Goal: Task Accomplishment & Management: Use online tool/utility

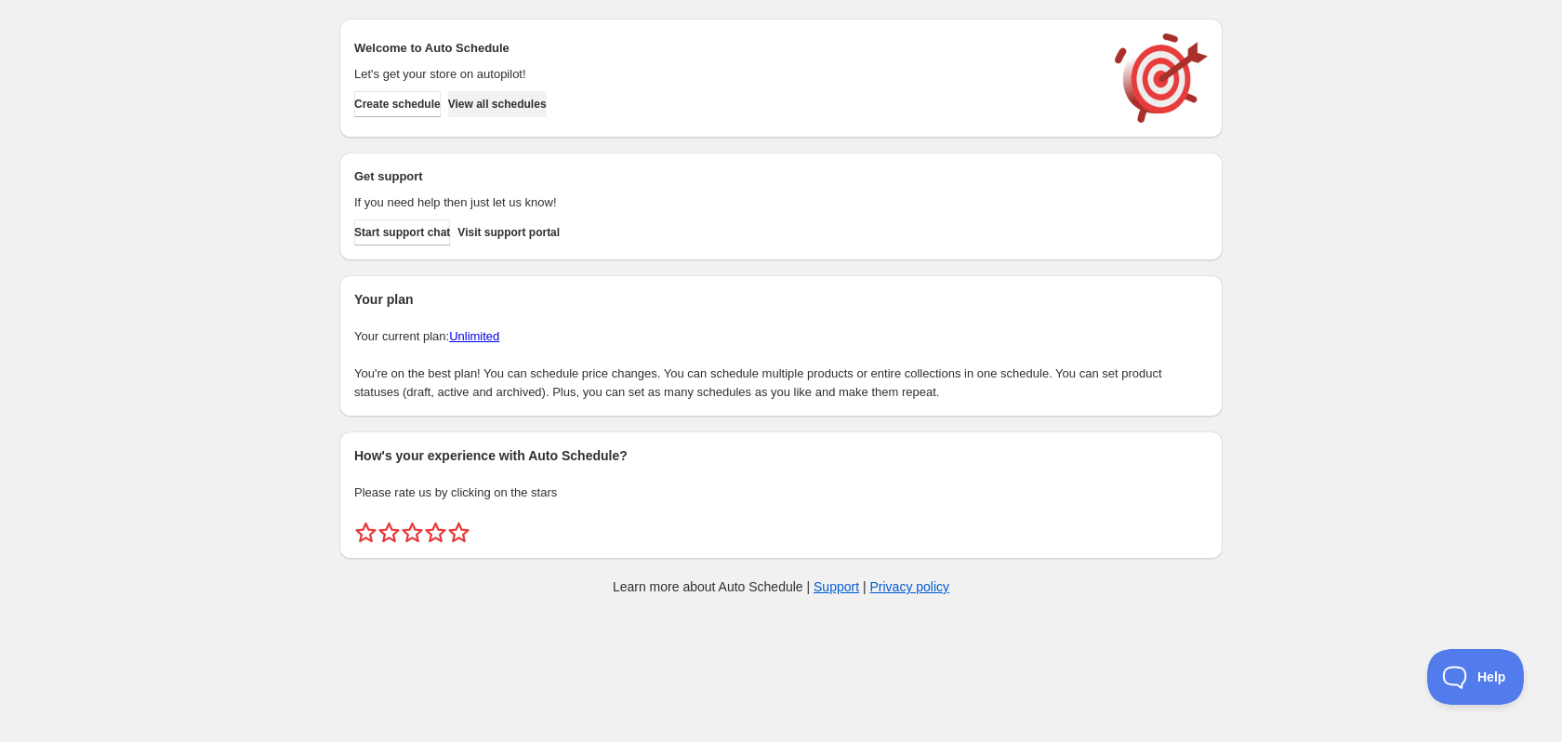
click at [522, 107] on span "View all schedules" at bounding box center [497, 104] width 99 height 15
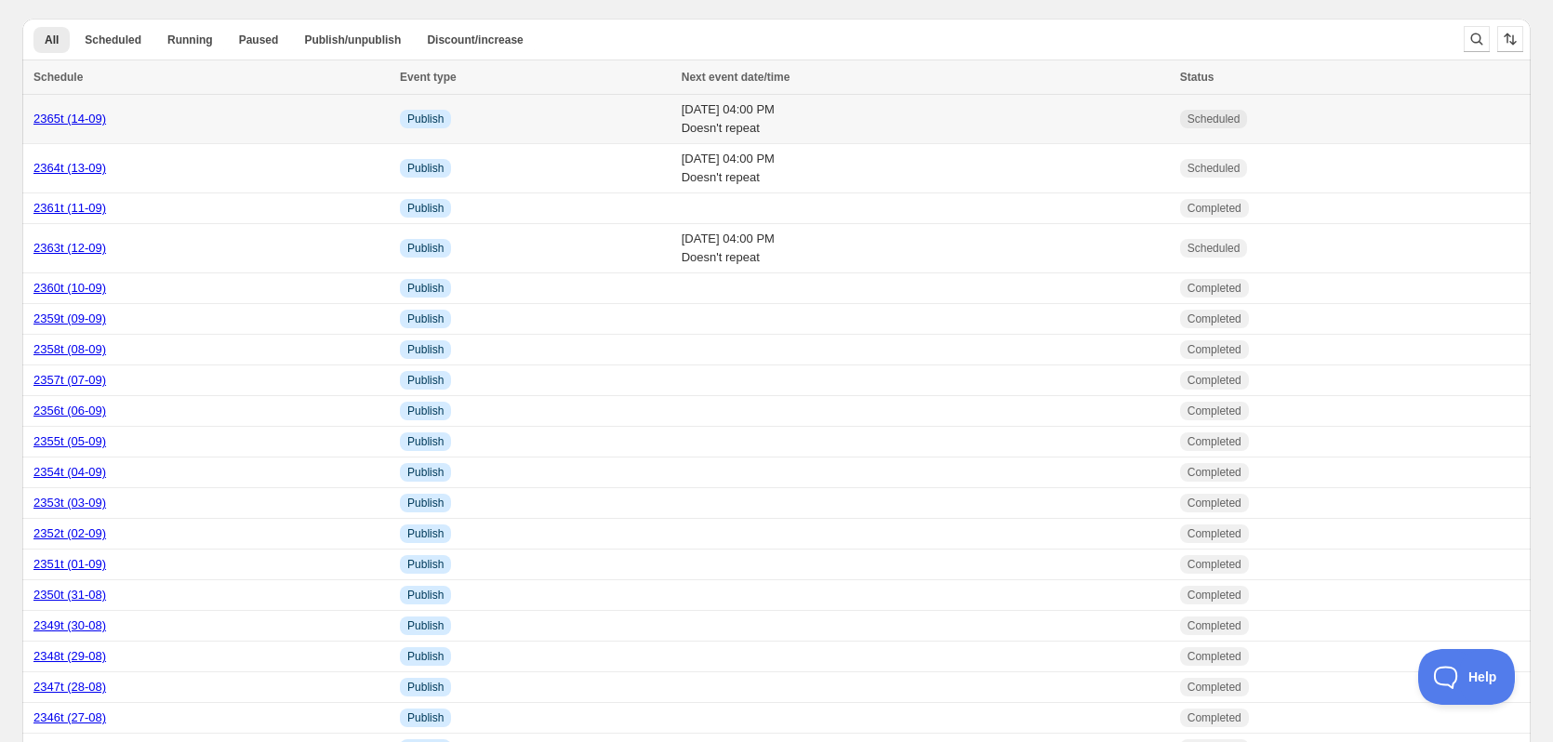
click at [150, 124] on div "2365t (14-09)" at bounding box center [210, 119] width 355 height 19
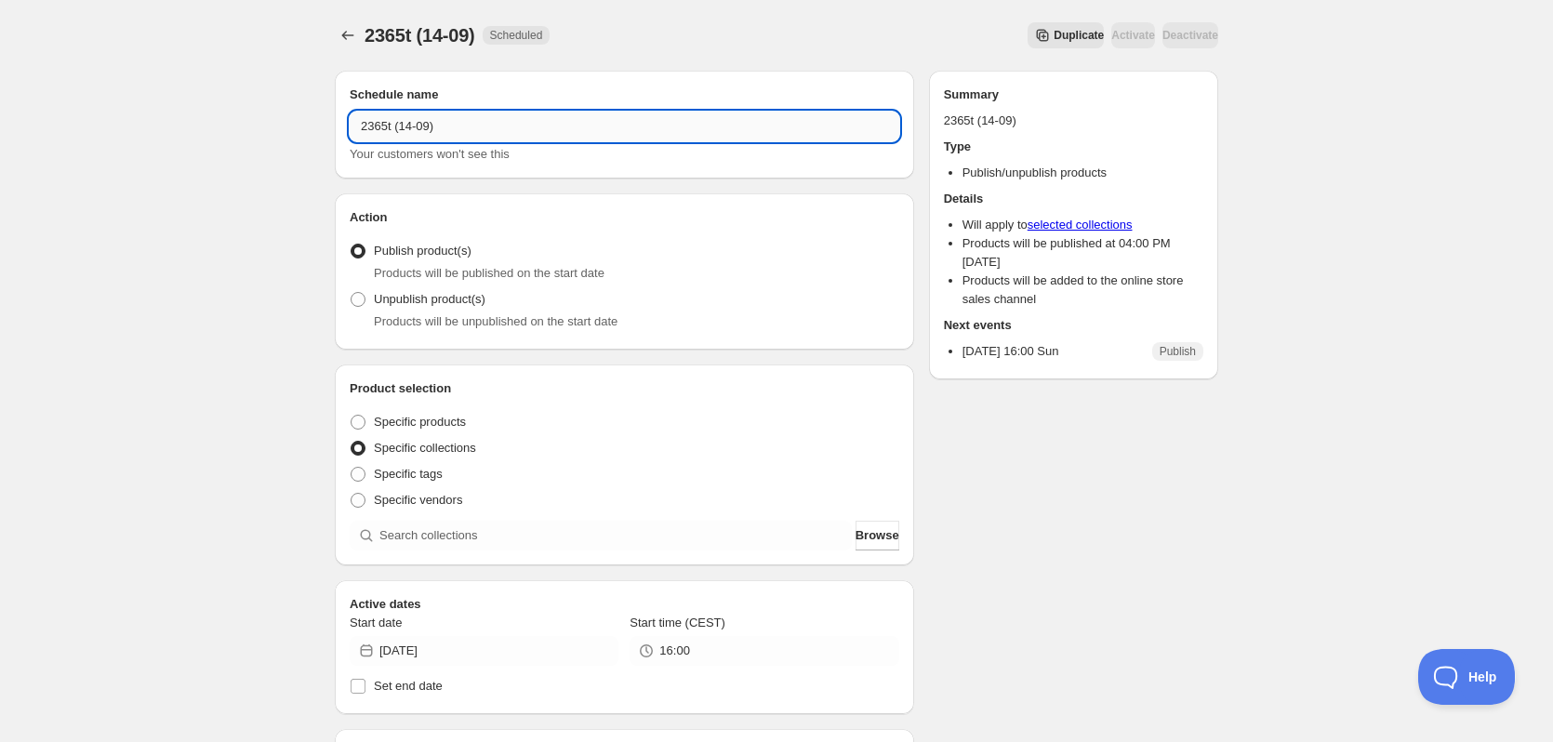
click at [459, 127] on input "2365t (14-09)" at bounding box center [625, 127] width 550 height 30
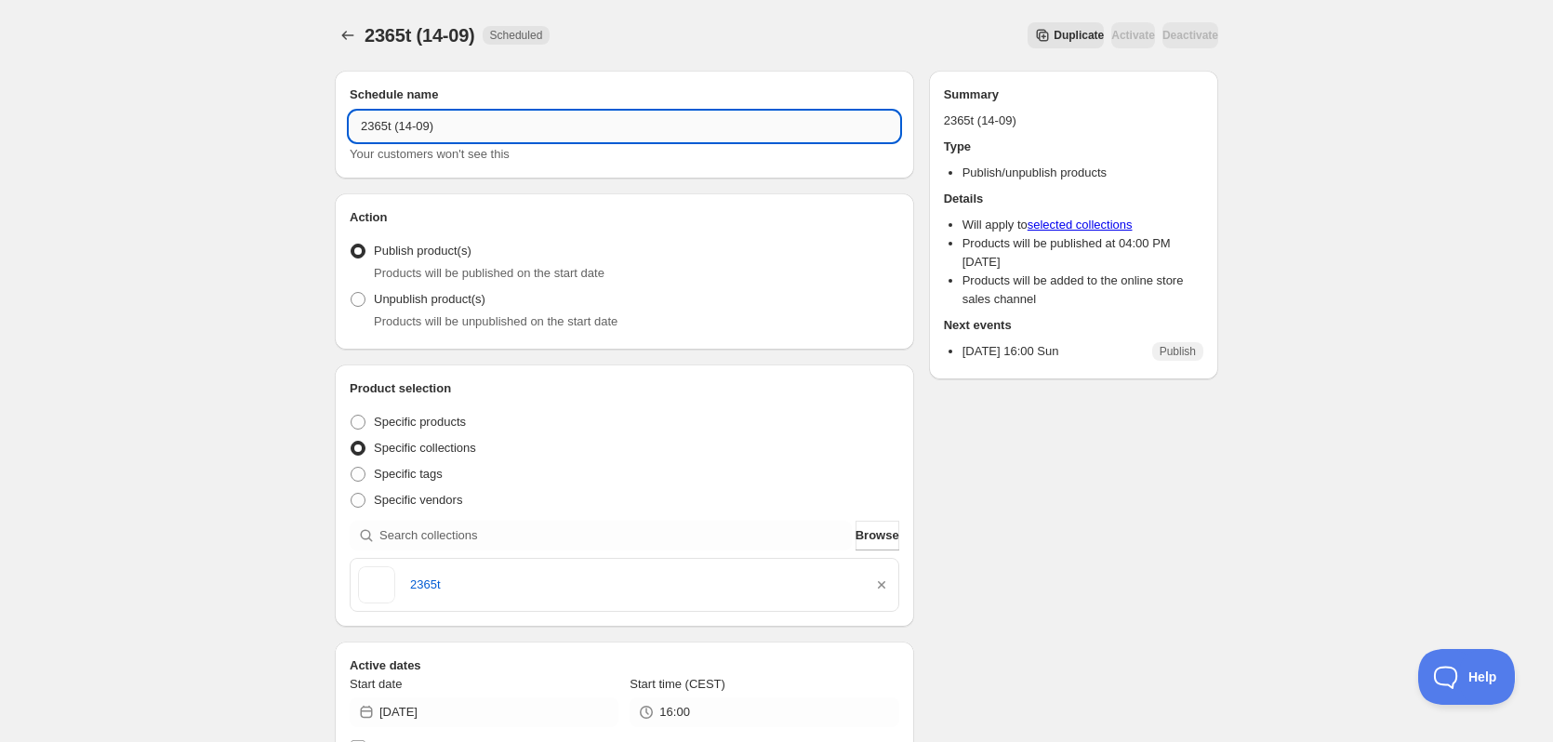
click at [459, 127] on input "2365t (14-09)" at bounding box center [625, 127] width 550 height 30
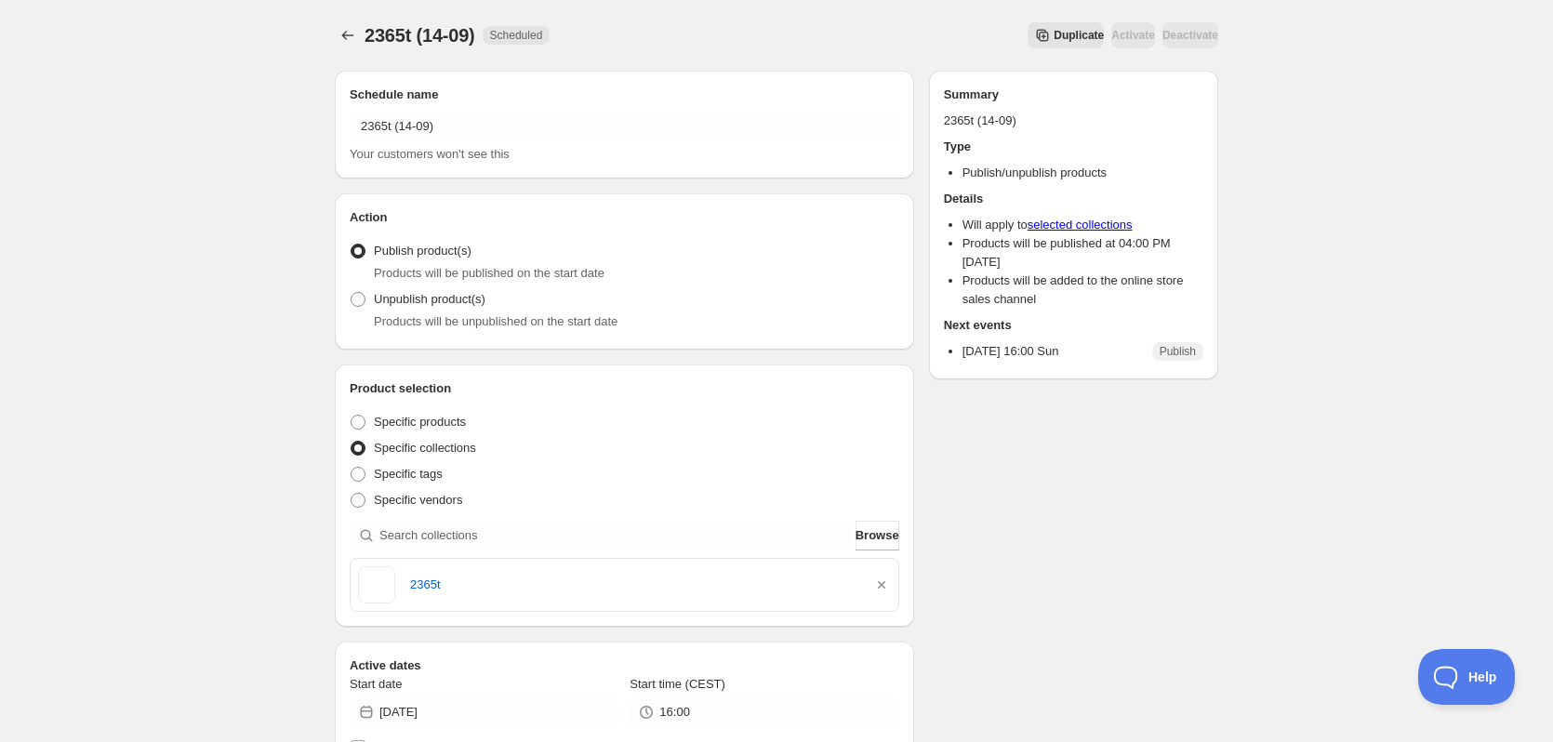
click at [1053, 33] on span "Duplicate" at bounding box center [1078, 35] width 50 height 15
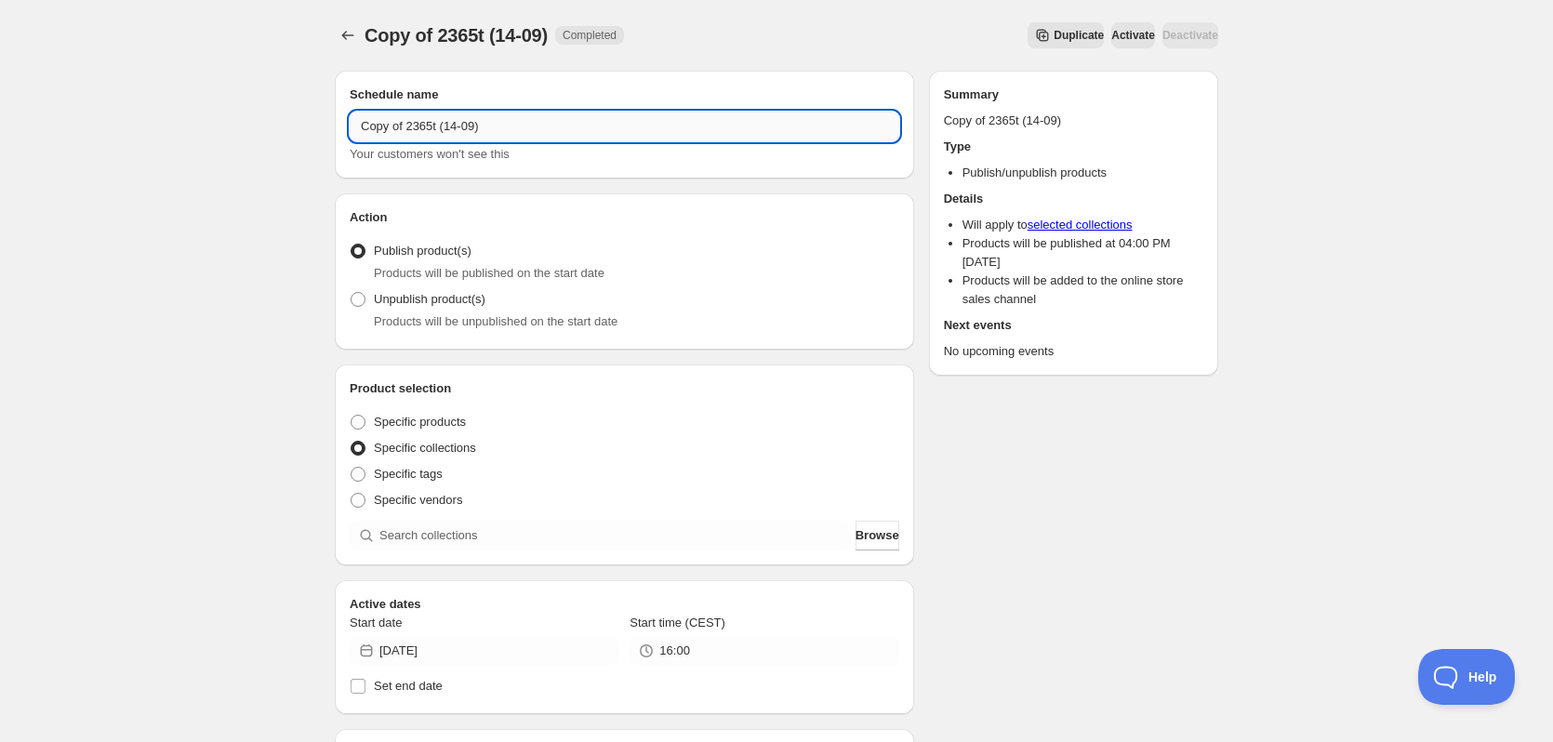
click at [498, 125] on input "Copy of 2365t (14-09)" at bounding box center [625, 127] width 550 height 30
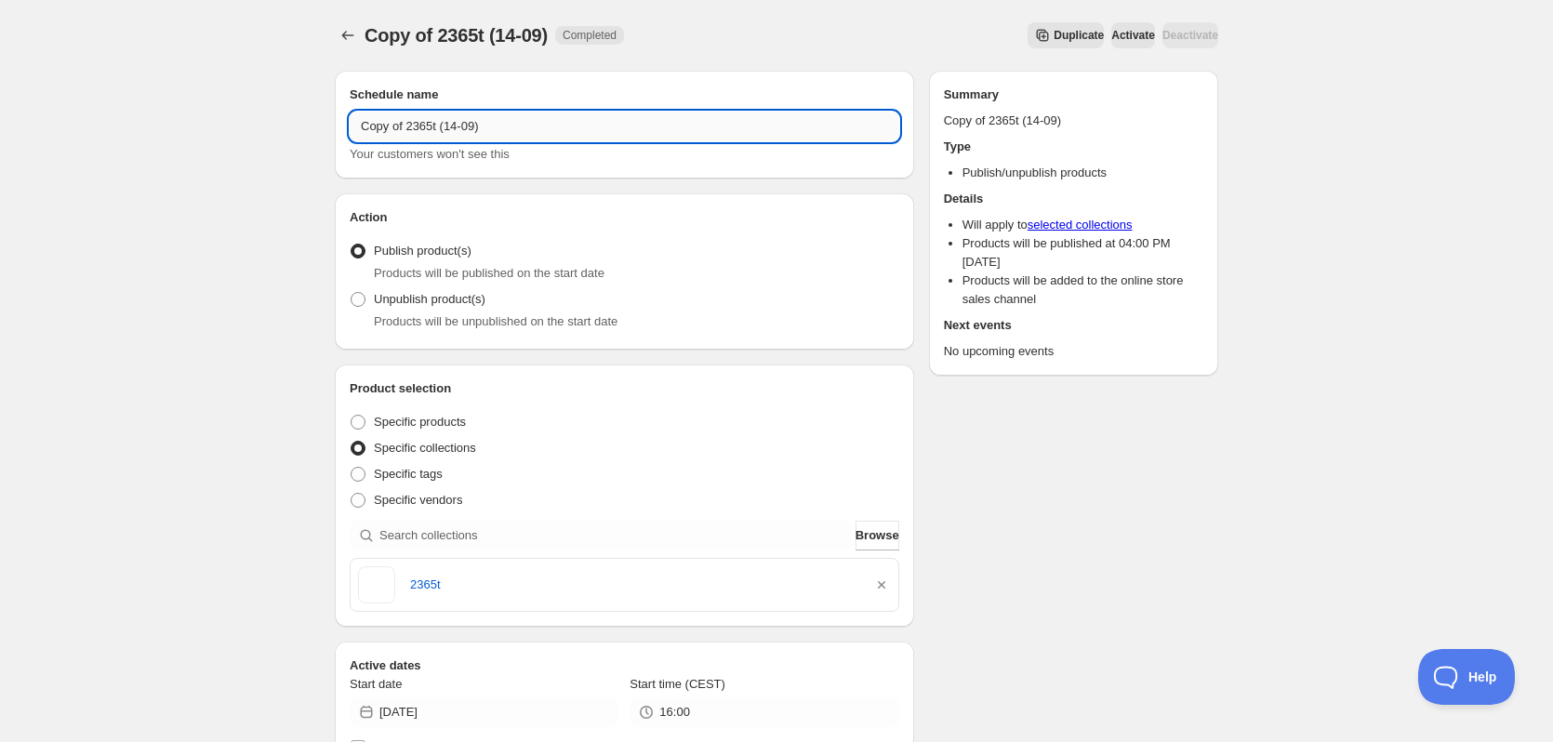
click at [498, 125] on input "Copy of 2365t (14-09)" at bounding box center [625, 127] width 550 height 30
paste input "text"
click at [382, 130] on input "2365t (14-09)" at bounding box center [625, 127] width 550 height 30
click at [410, 128] on input "2366t (14-09)" at bounding box center [625, 127] width 550 height 30
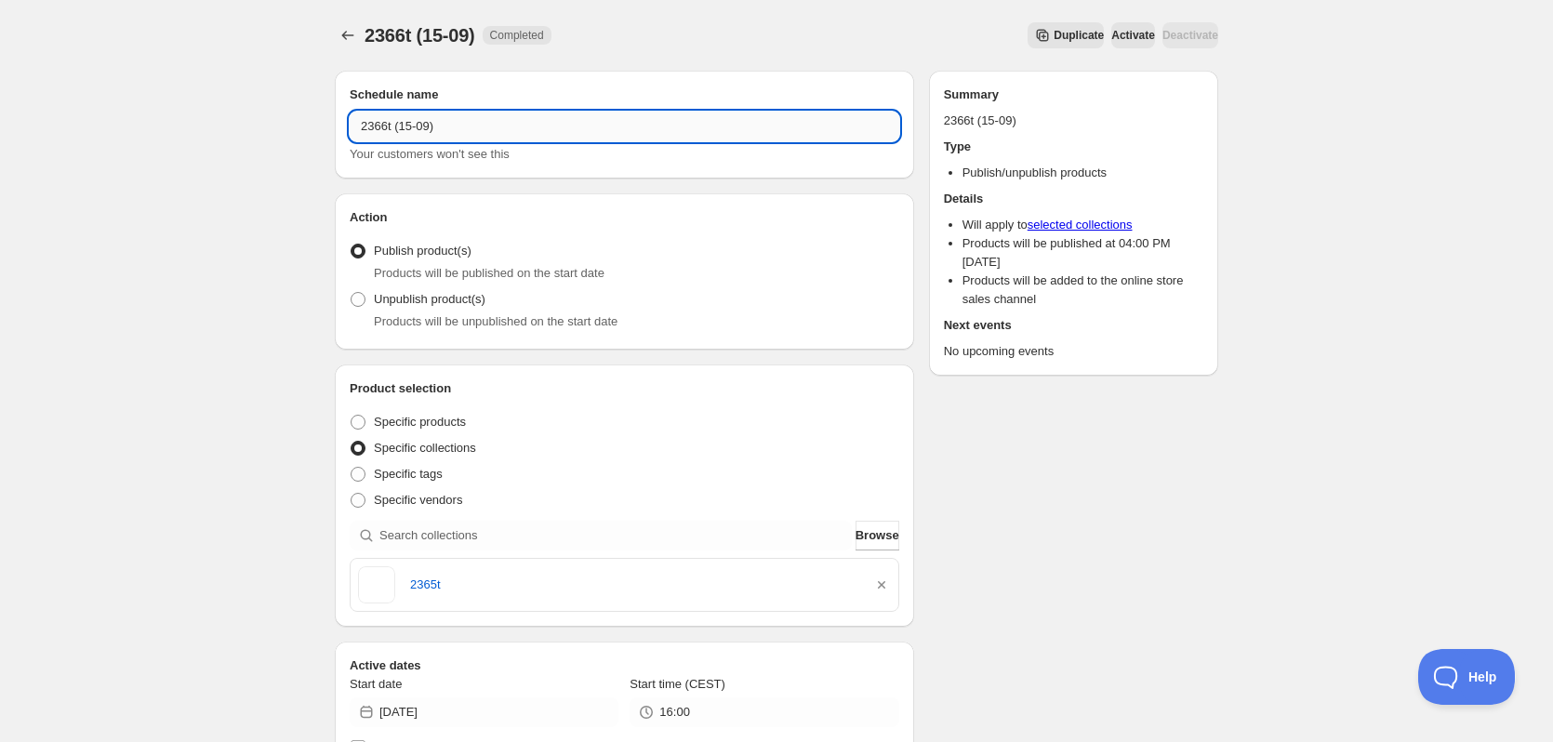
click at [364, 133] on input "2366t (15-09)" at bounding box center [625, 127] width 550 height 30
type input "2366t (15-09)"
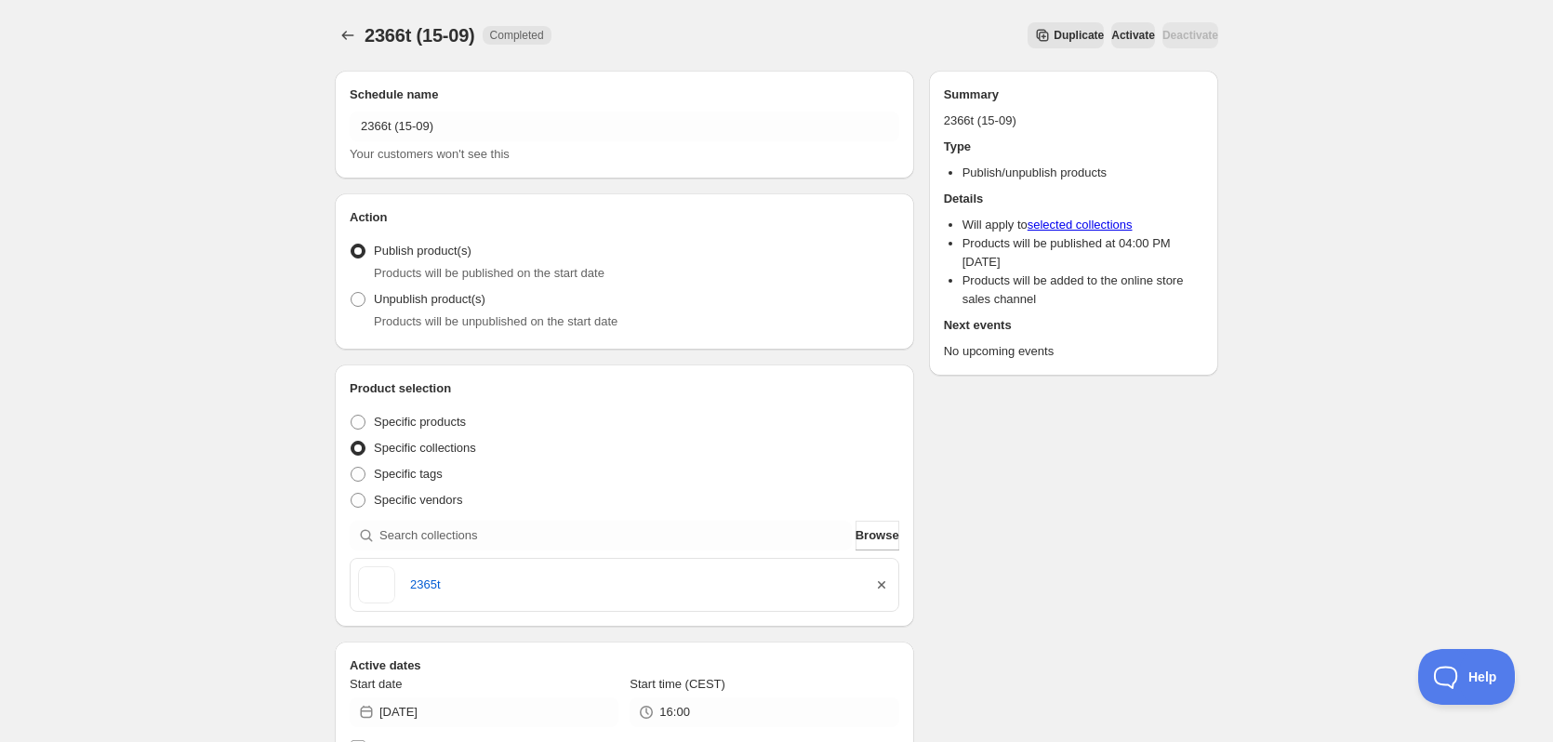
click at [877, 589] on icon "button" at bounding box center [881, 585] width 19 height 19
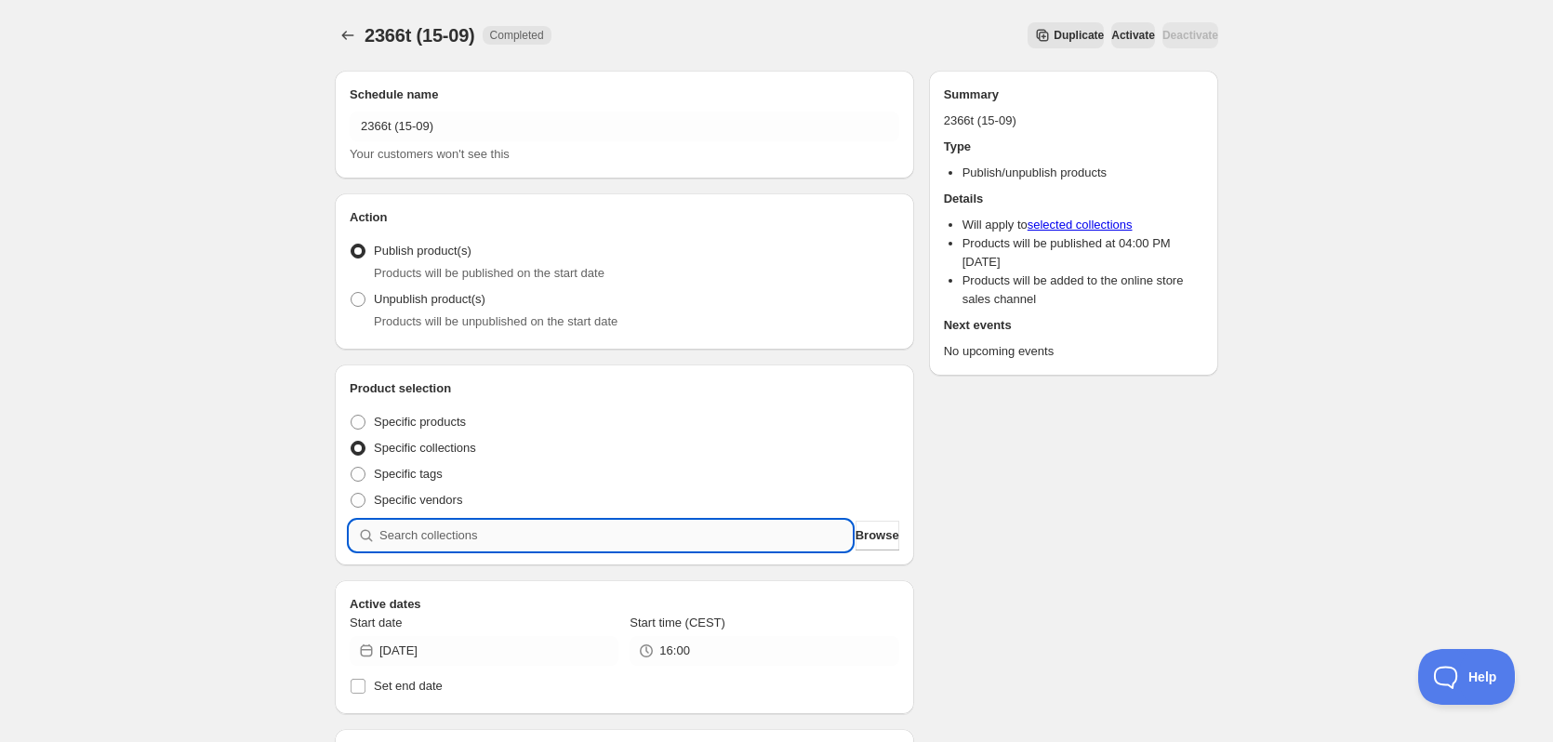
click at [734, 541] on input "search" at bounding box center [615, 536] width 472 height 30
paste input "2366t"
type input "2366t"
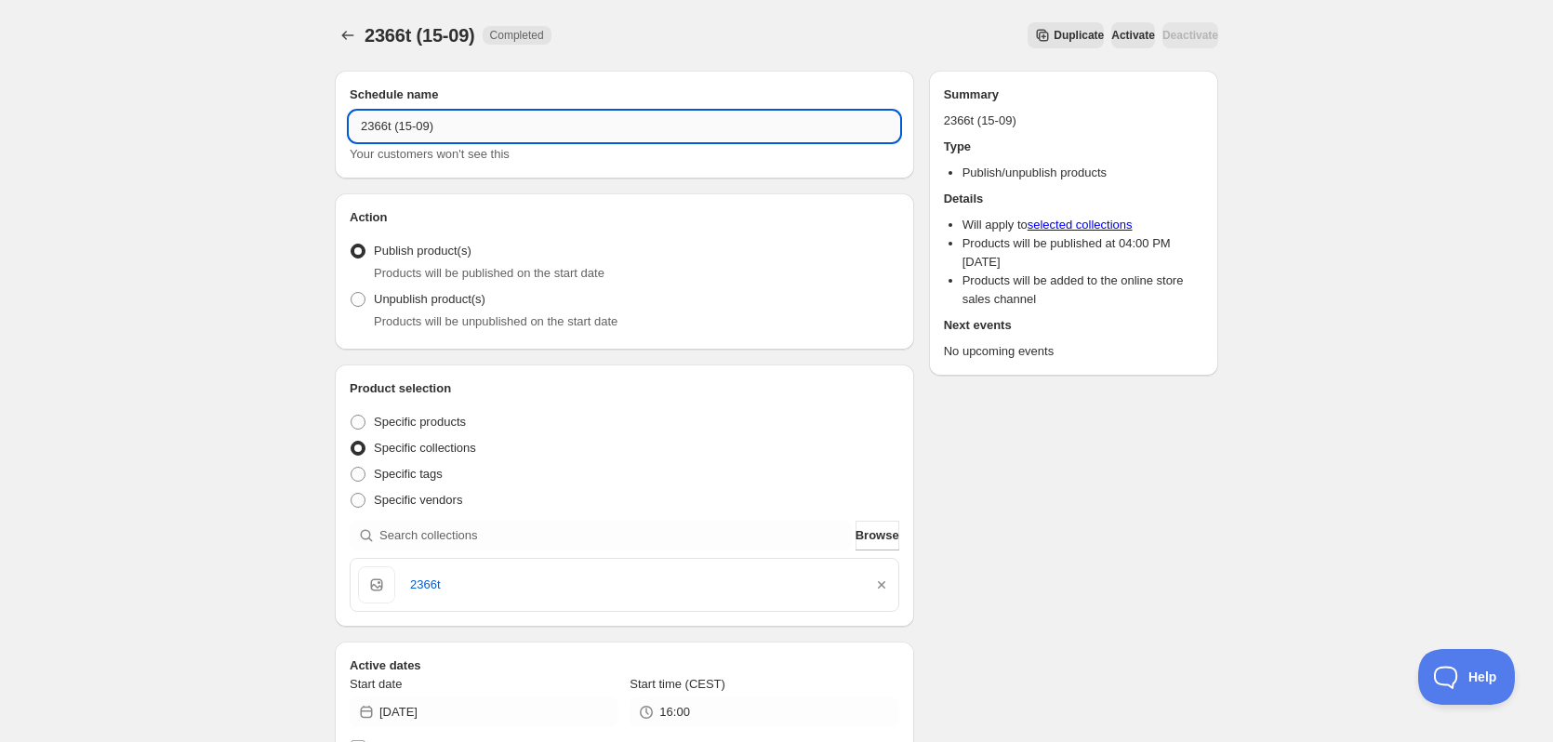
click at [386, 136] on input "2366t (15-09)" at bounding box center [625, 127] width 550 height 30
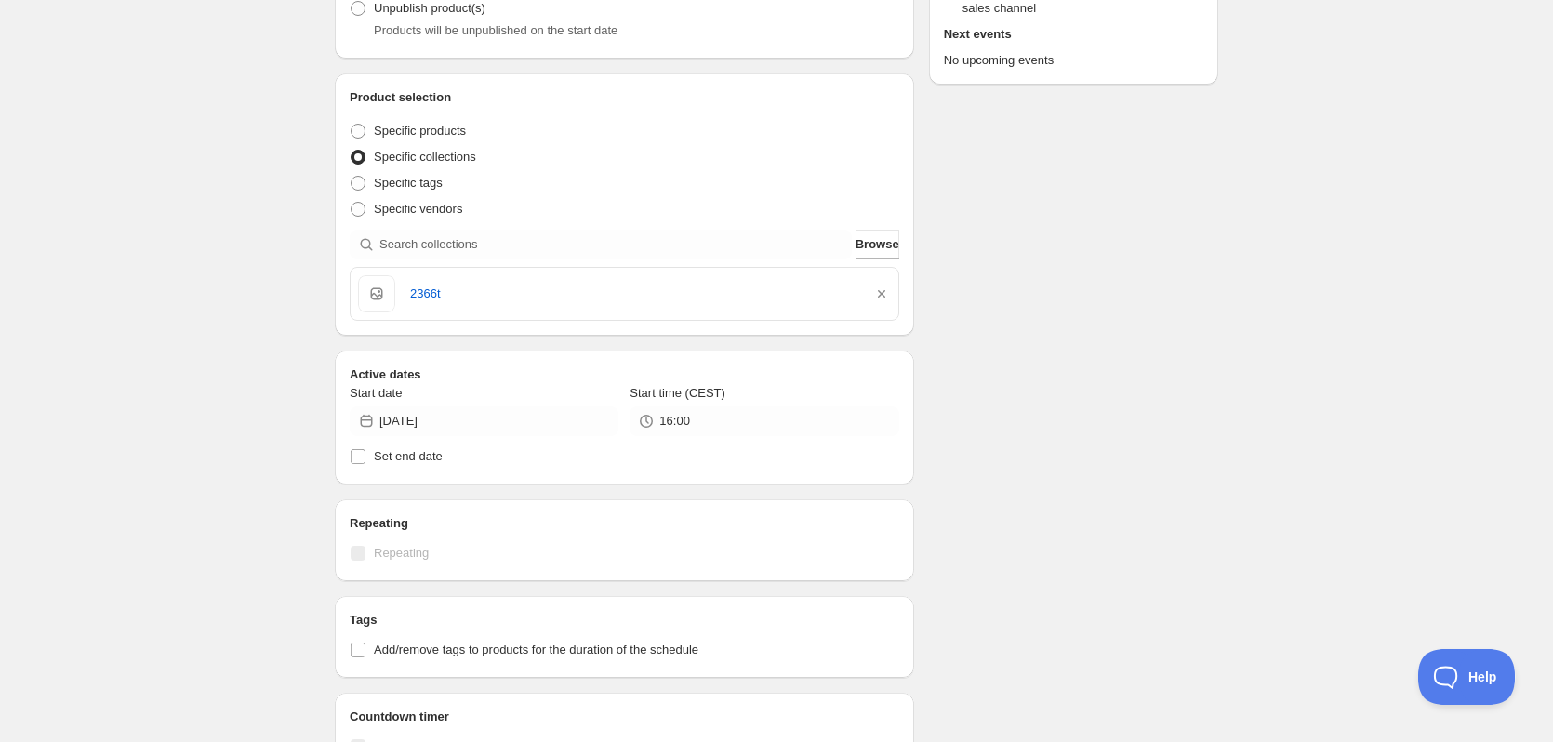
scroll to position [558, 0]
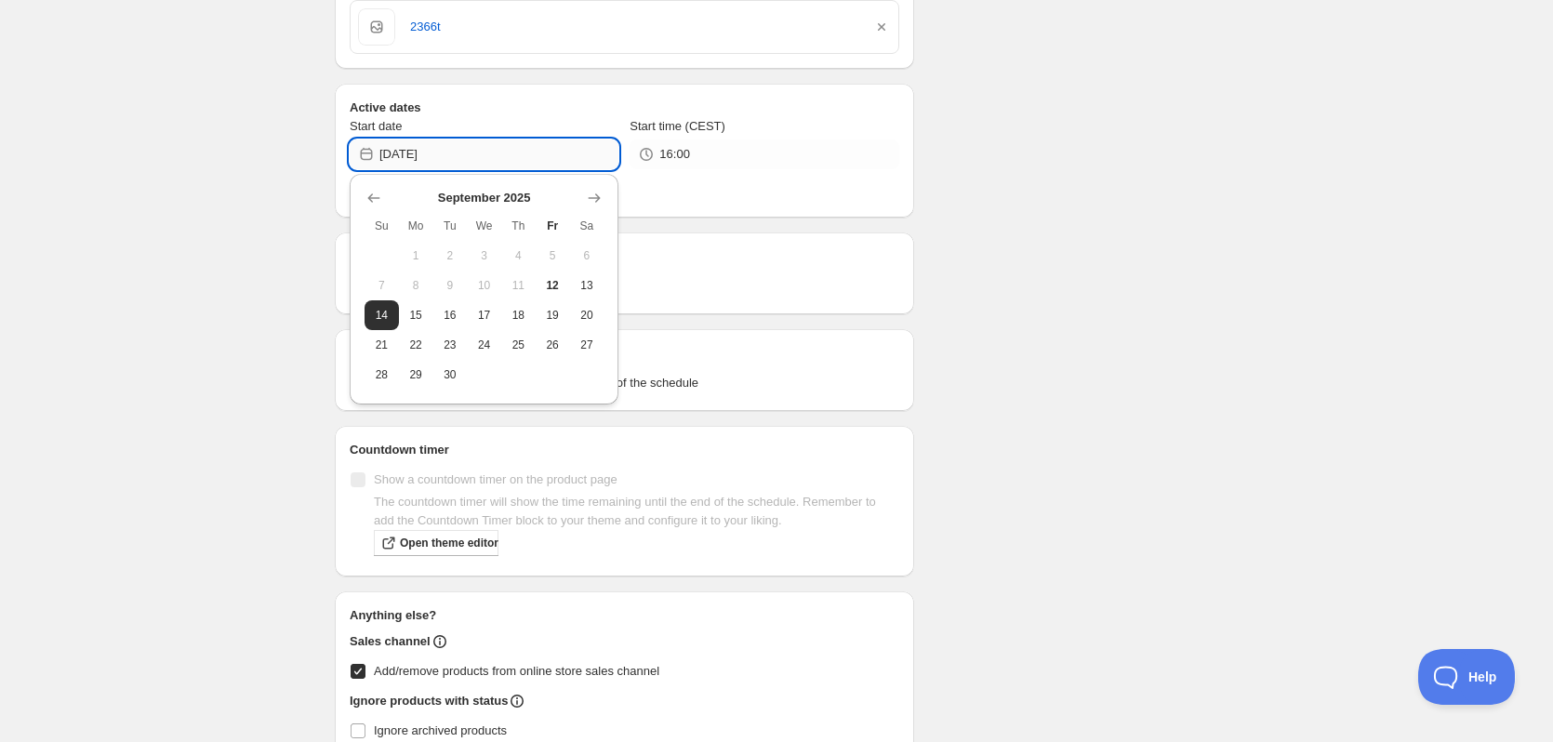
drag, startPoint x: 443, startPoint y: 155, endPoint x: 456, endPoint y: 163, distance: 15.0
click at [449, 160] on input "[DATE]" at bounding box center [498, 154] width 239 height 30
type input "2025-09-15"
click at [1037, 291] on div "Schedule name 2366t (15-09) Your customers won't see this Action Action Publish…" at bounding box center [769, 166] width 898 height 1337
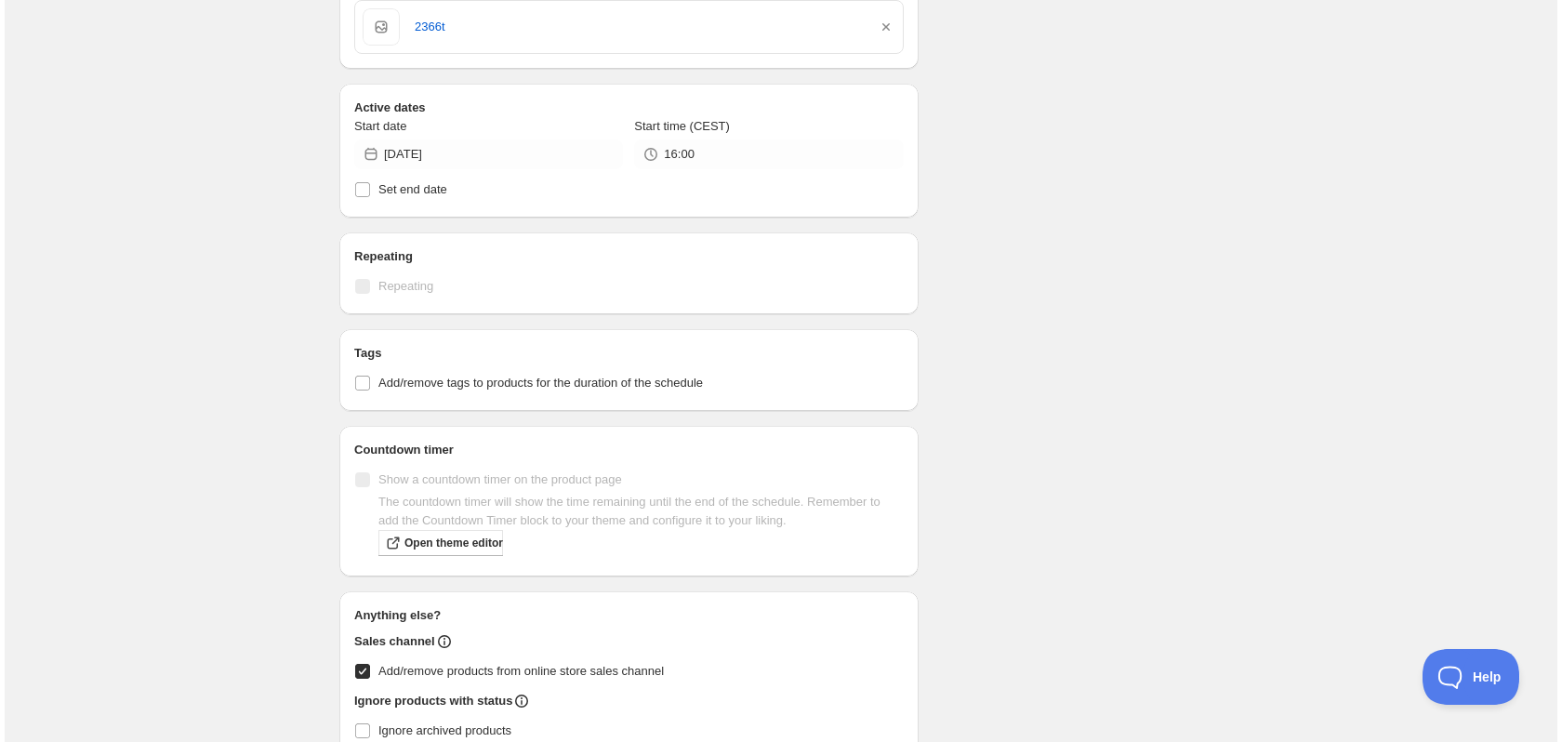
scroll to position [0, 0]
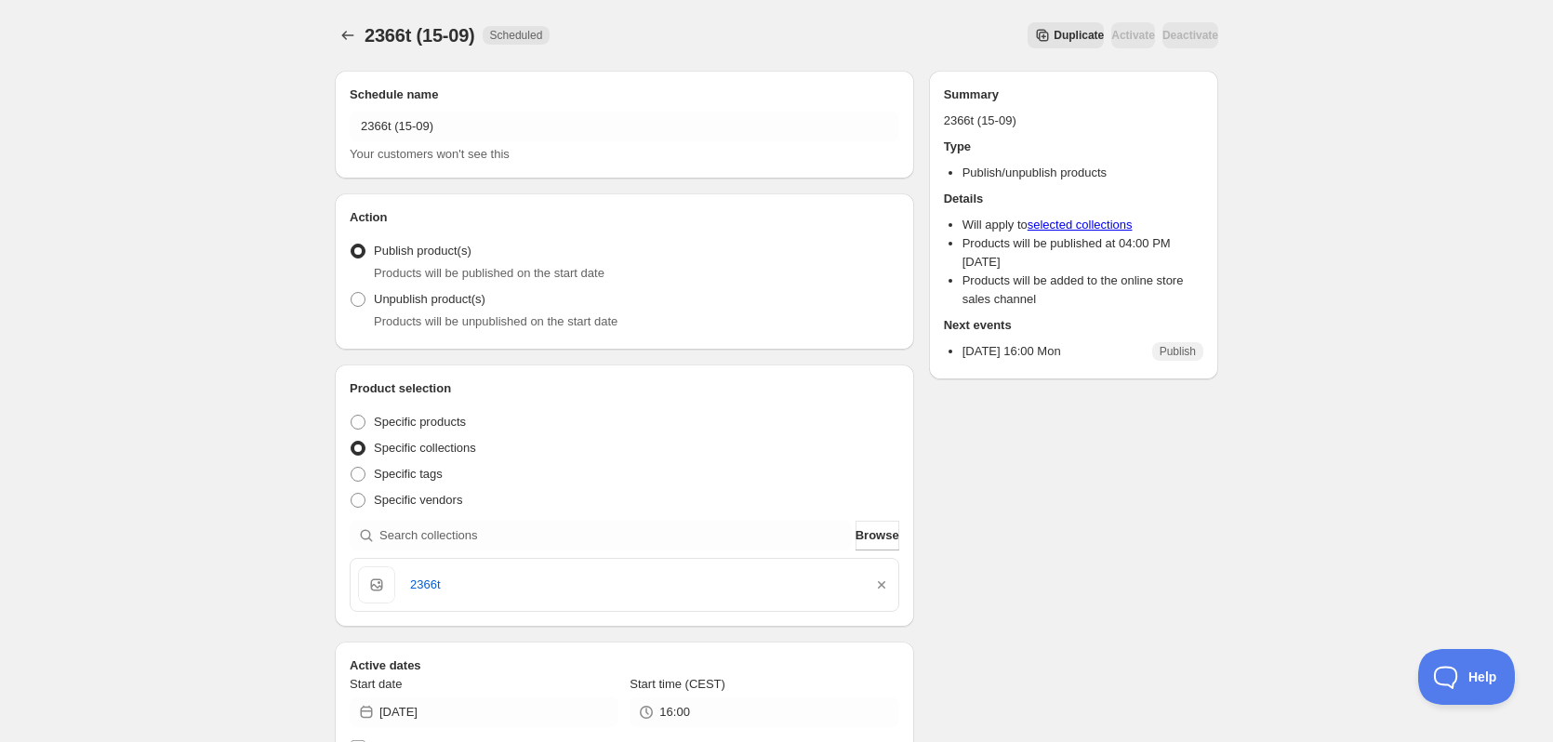
click at [1053, 33] on span "Duplicate" at bounding box center [1078, 35] width 50 height 15
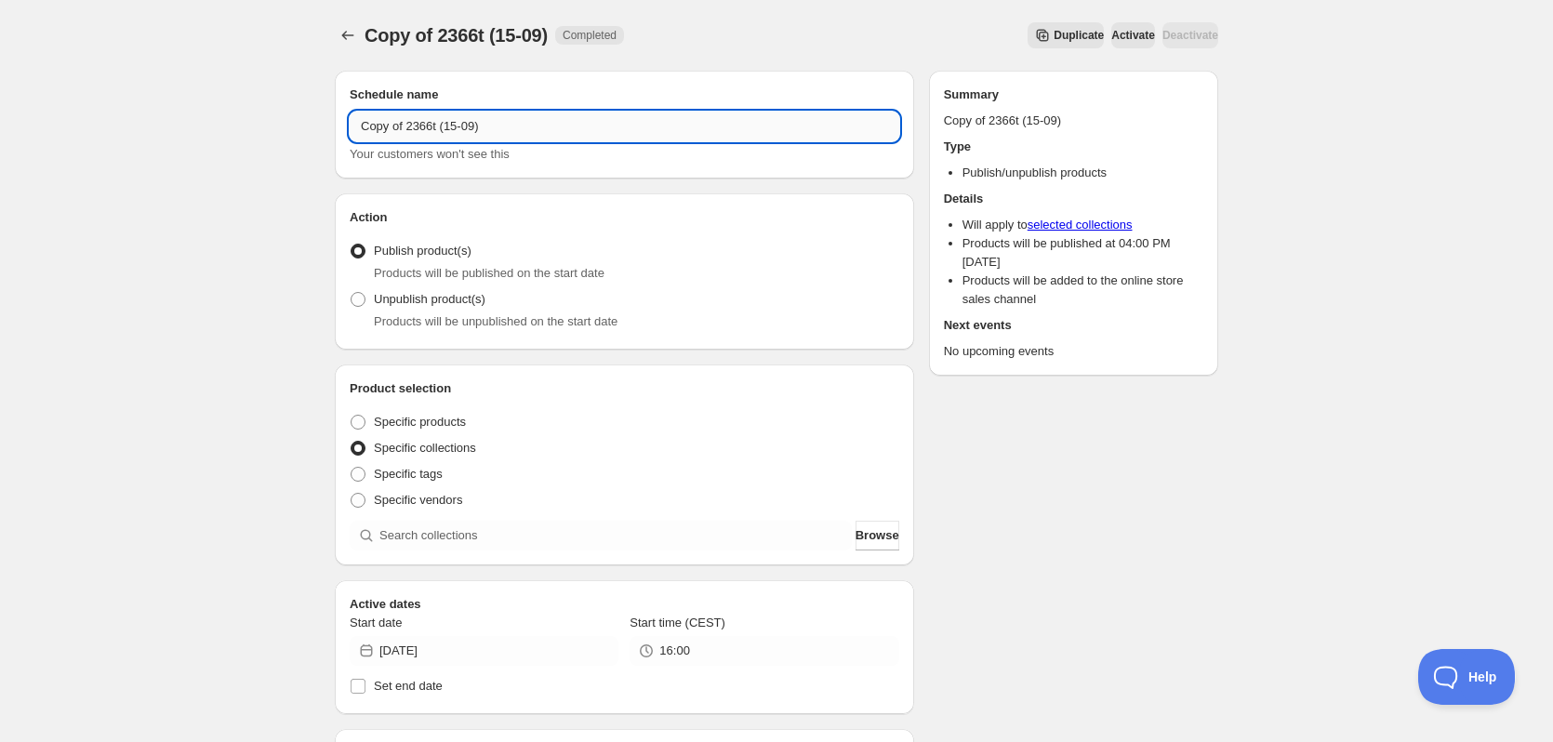
click at [461, 126] on input "Copy of 2366t (15-09)" at bounding box center [625, 127] width 550 height 30
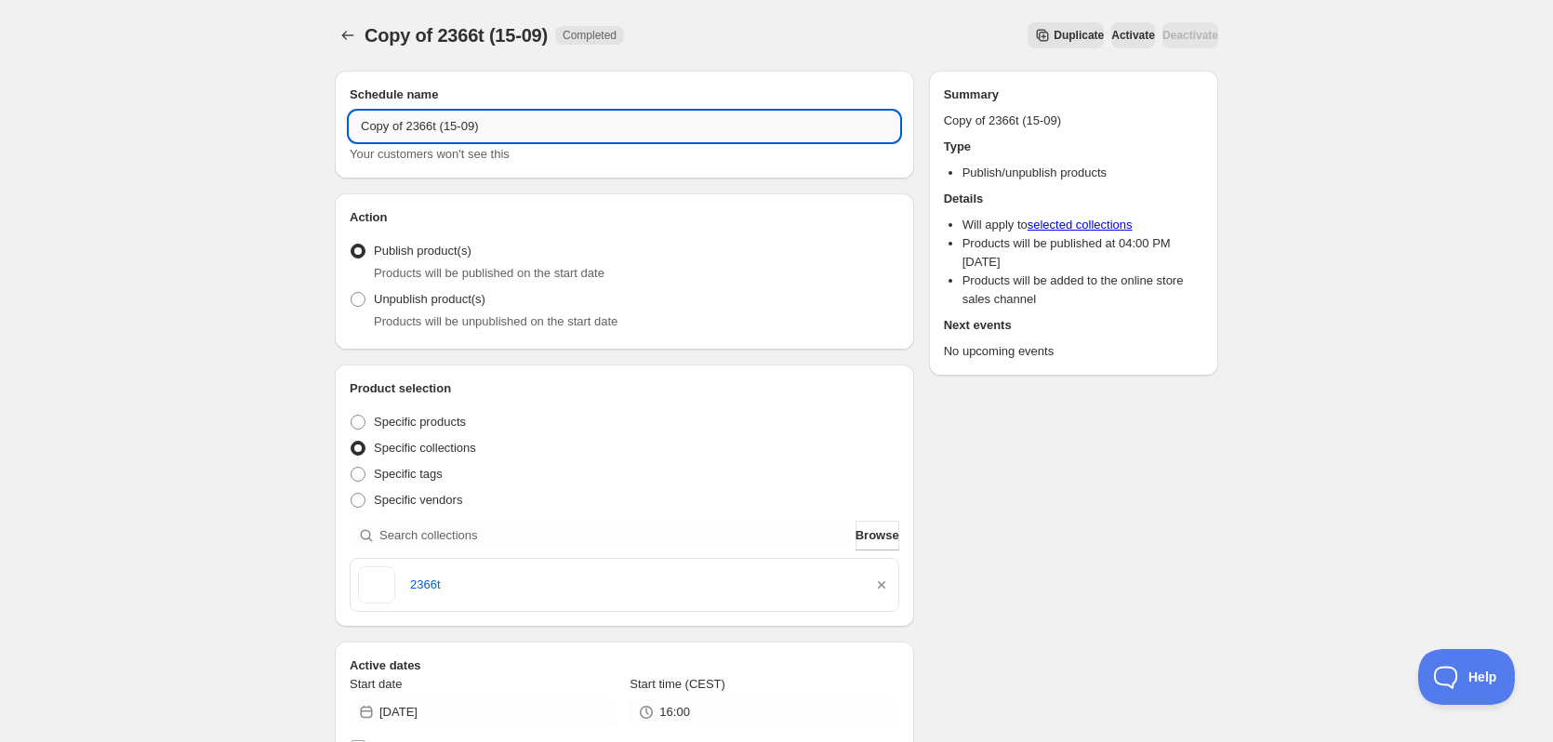
click at [461, 126] on input "Copy of 2366t (15-09)" at bounding box center [625, 127] width 550 height 30
paste input "text"
click at [380, 126] on input "2366t (15-09)" at bounding box center [625, 127] width 550 height 30
click at [410, 132] on input "2367t (15-09)" at bounding box center [625, 127] width 550 height 30
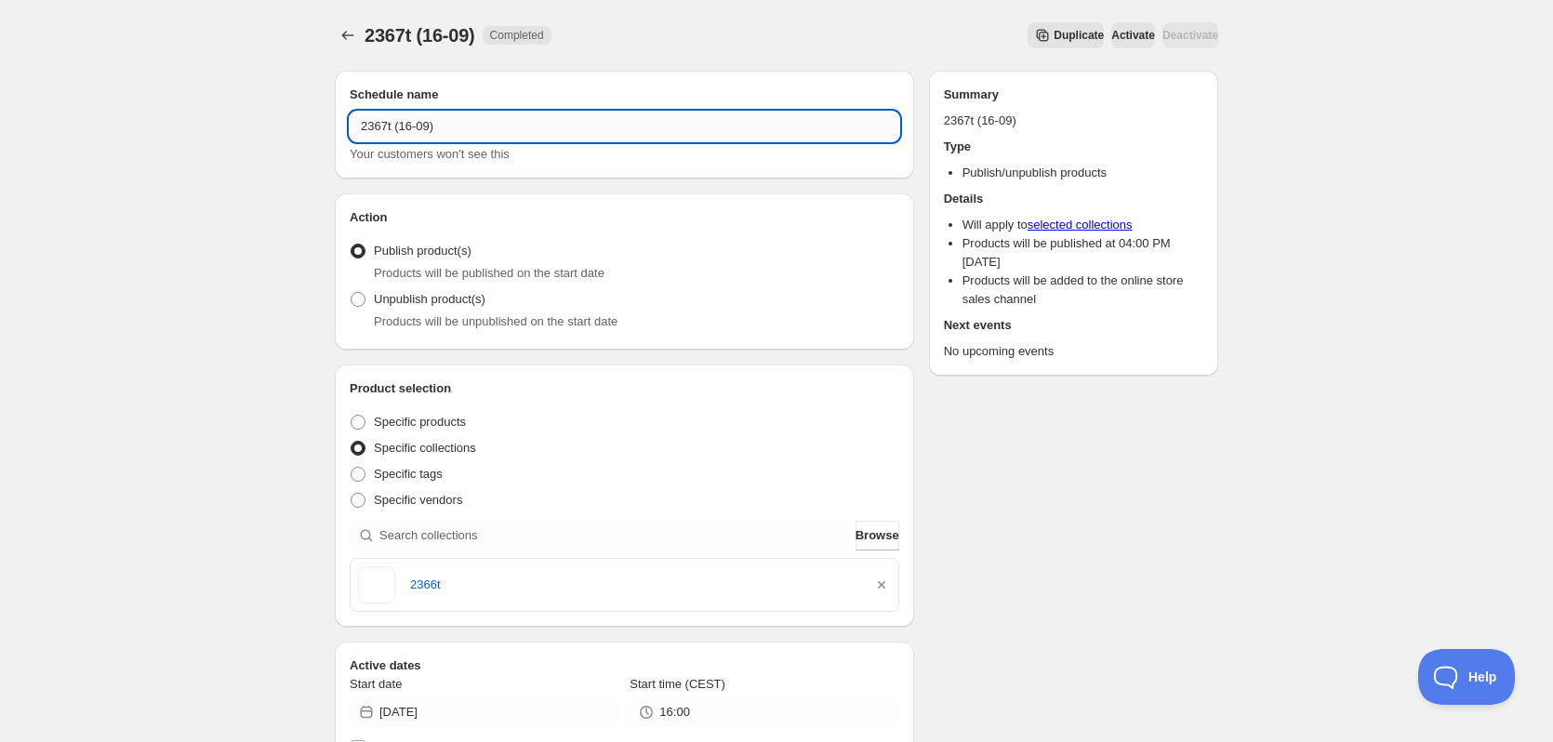
click at [363, 129] on input "2367t (16-09)" at bounding box center [625, 127] width 550 height 30
type input "2367t (16-09)"
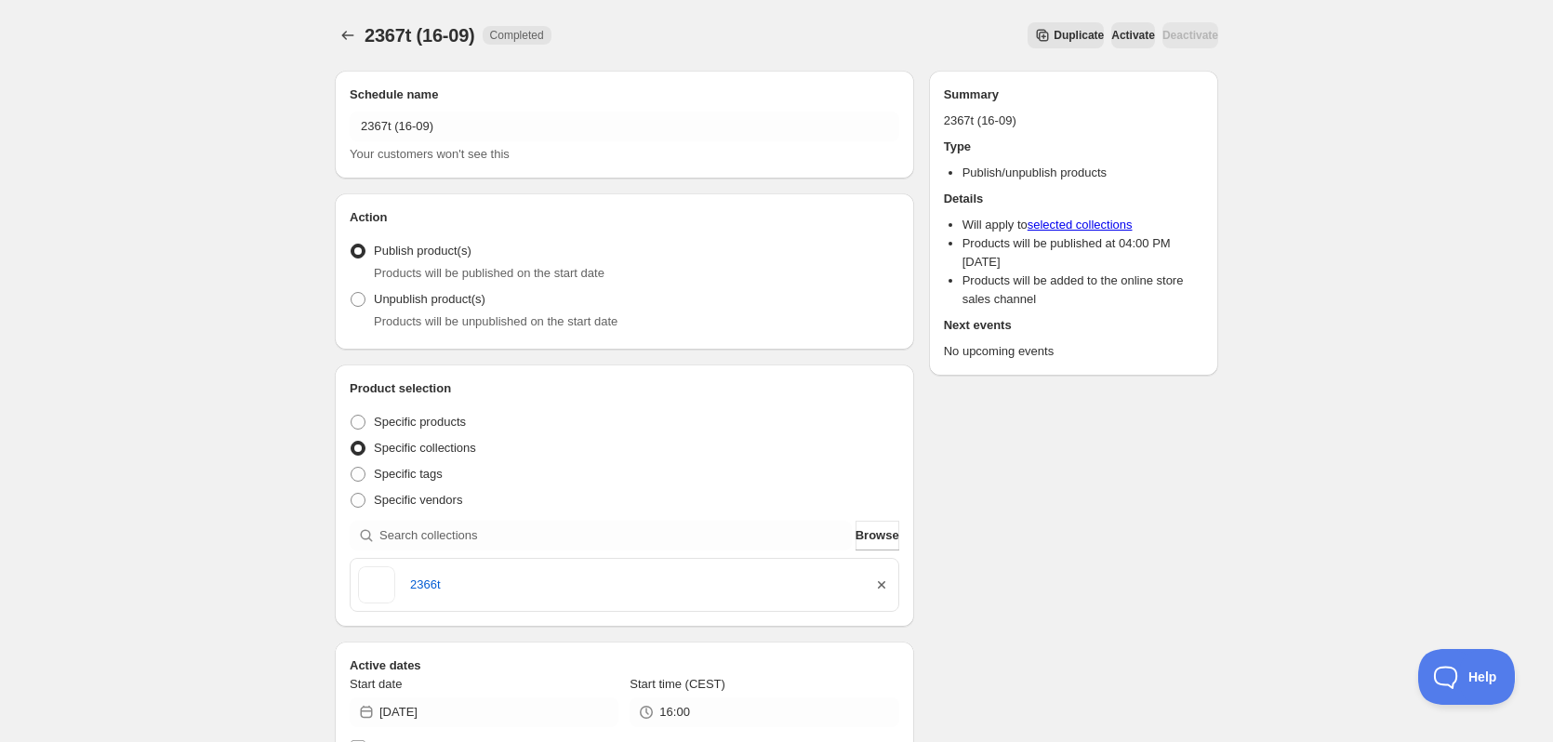
click at [879, 576] on icon "button" at bounding box center [881, 585] width 19 height 19
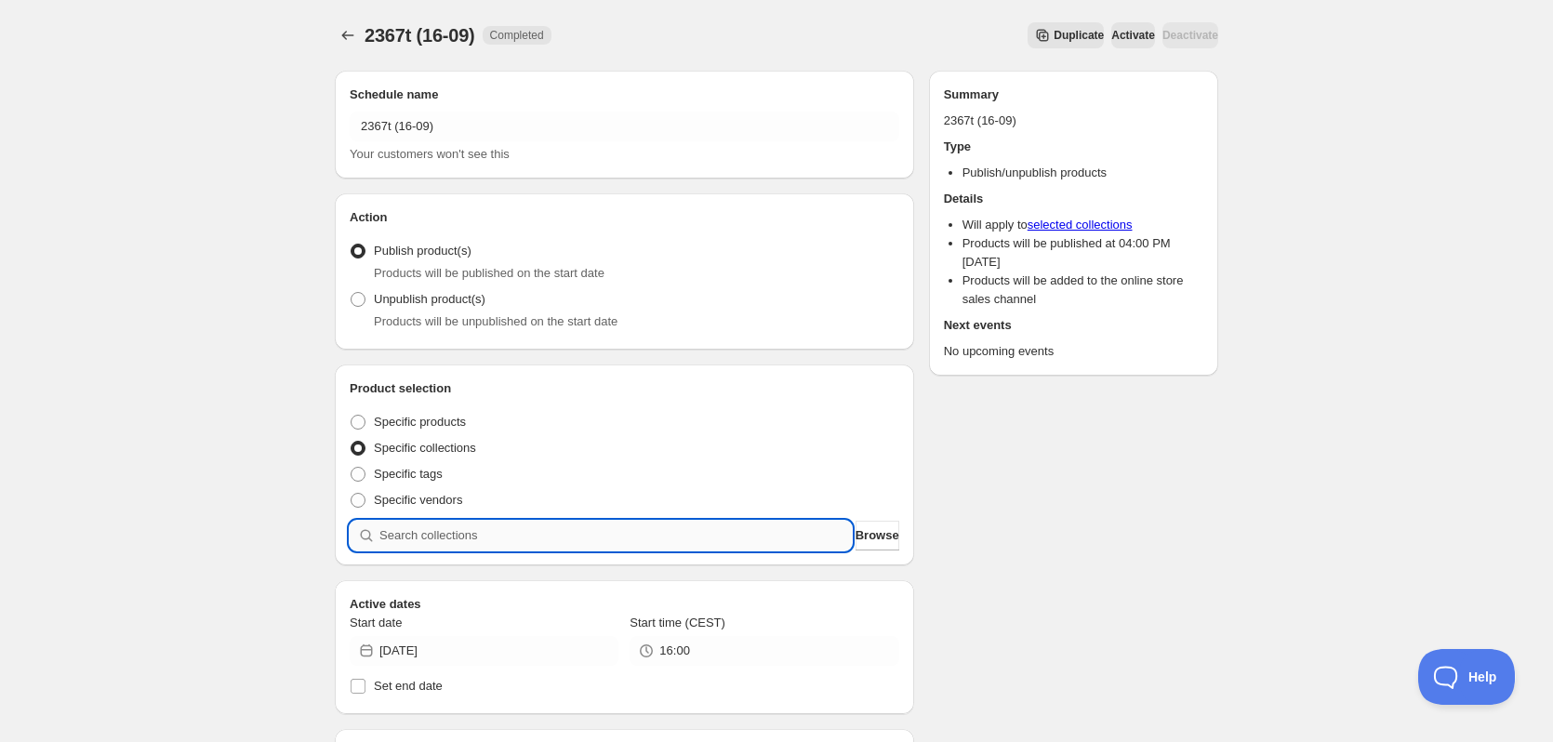
click at [744, 533] on input "search" at bounding box center [615, 536] width 472 height 30
paste input "2367t"
type input "2367t"
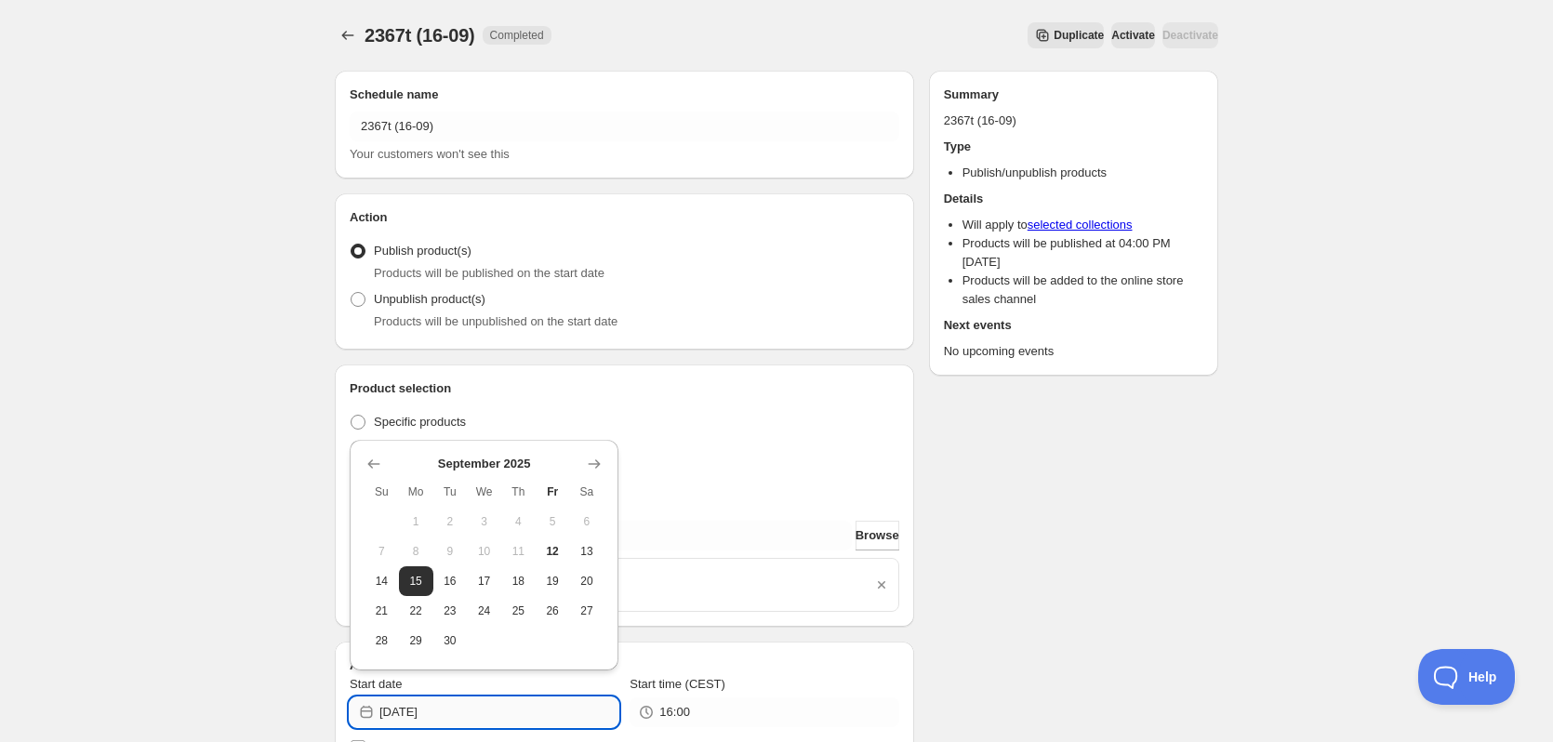
drag, startPoint x: 431, startPoint y: 711, endPoint x: 469, endPoint y: 715, distance: 37.4
click at [469, 715] on input "2025-09-15" at bounding box center [498, 712] width 239 height 30
type input "2025-09-16"
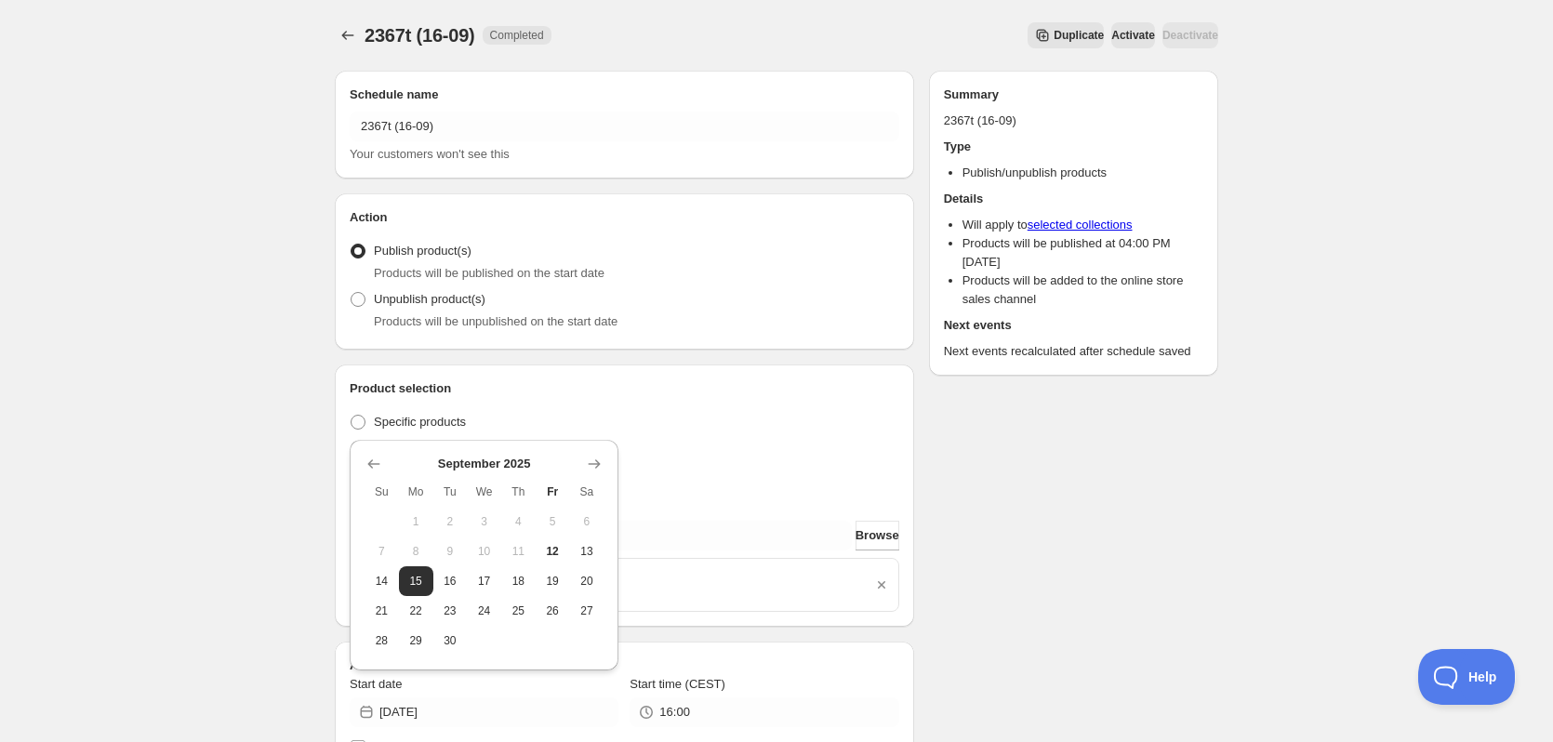
click at [1053, 538] on div "Schedule name 2367t (16-09) Your customers won't see this Action Action Publish…" at bounding box center [769, 724] width 898 height 1337
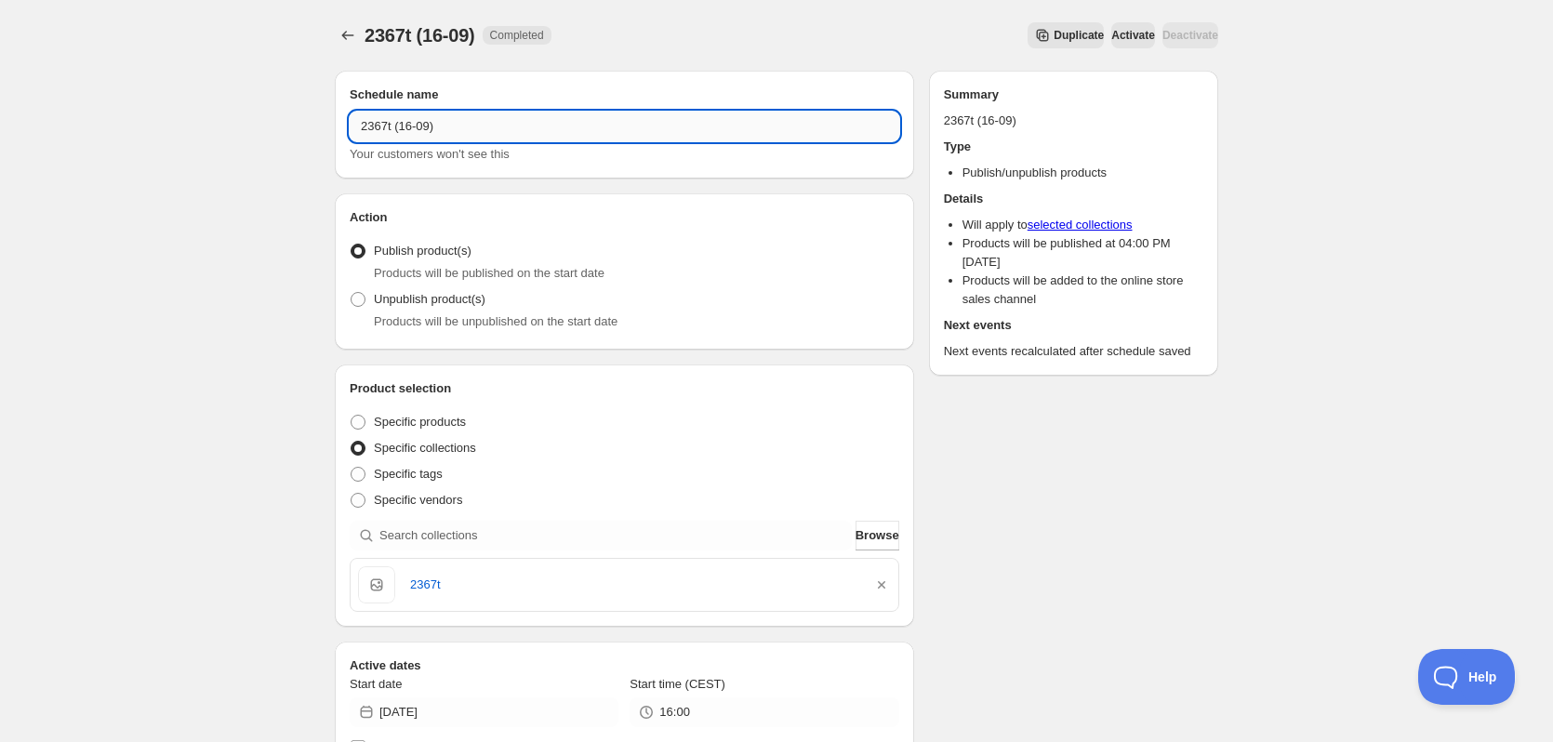
click at [545, 121] on input "2367t (16-09)" at bounding box center [625, 127] width 550 height 30
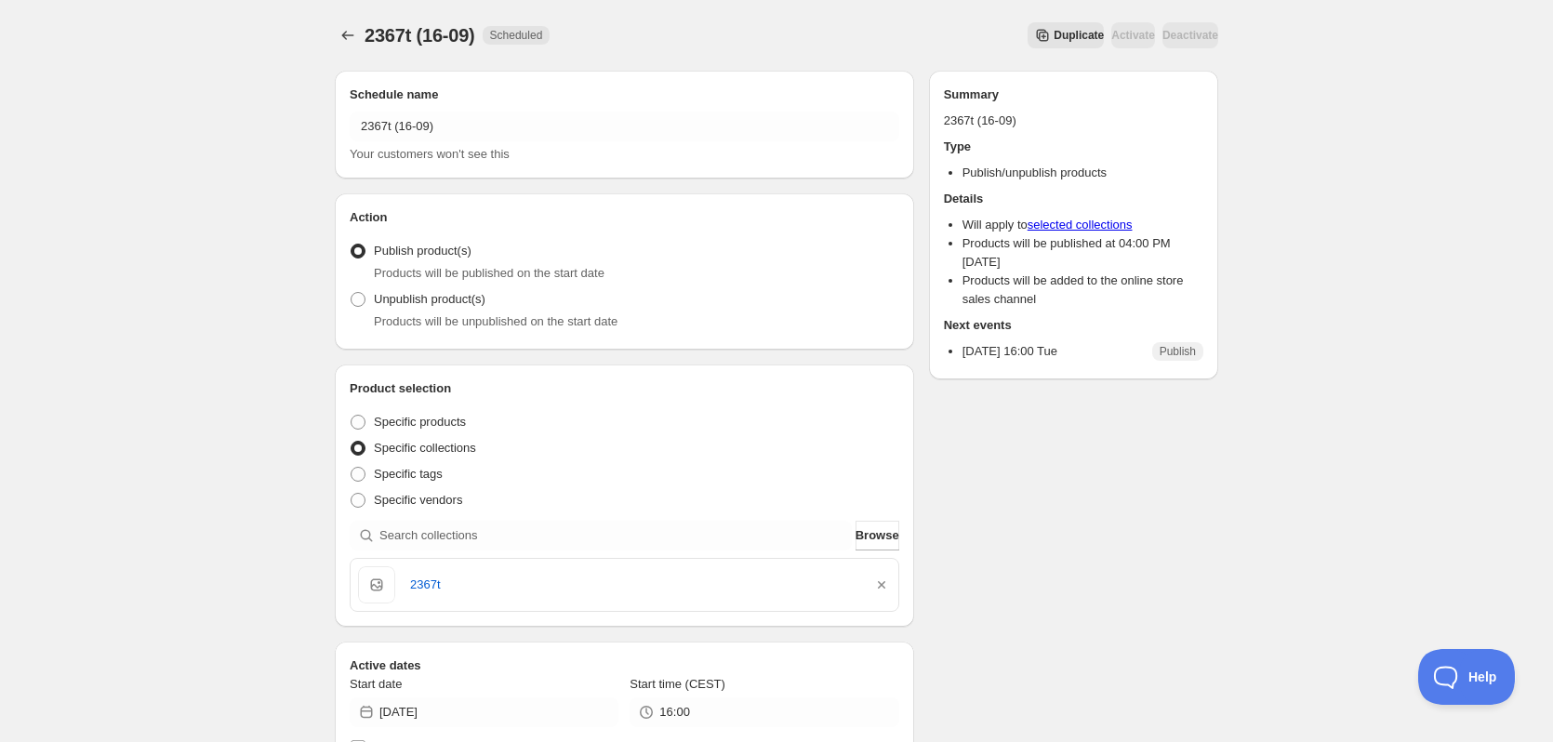
click at [1053, 39] on span "Duplicate" at bounding box center [1078, 35] width 50 height 15
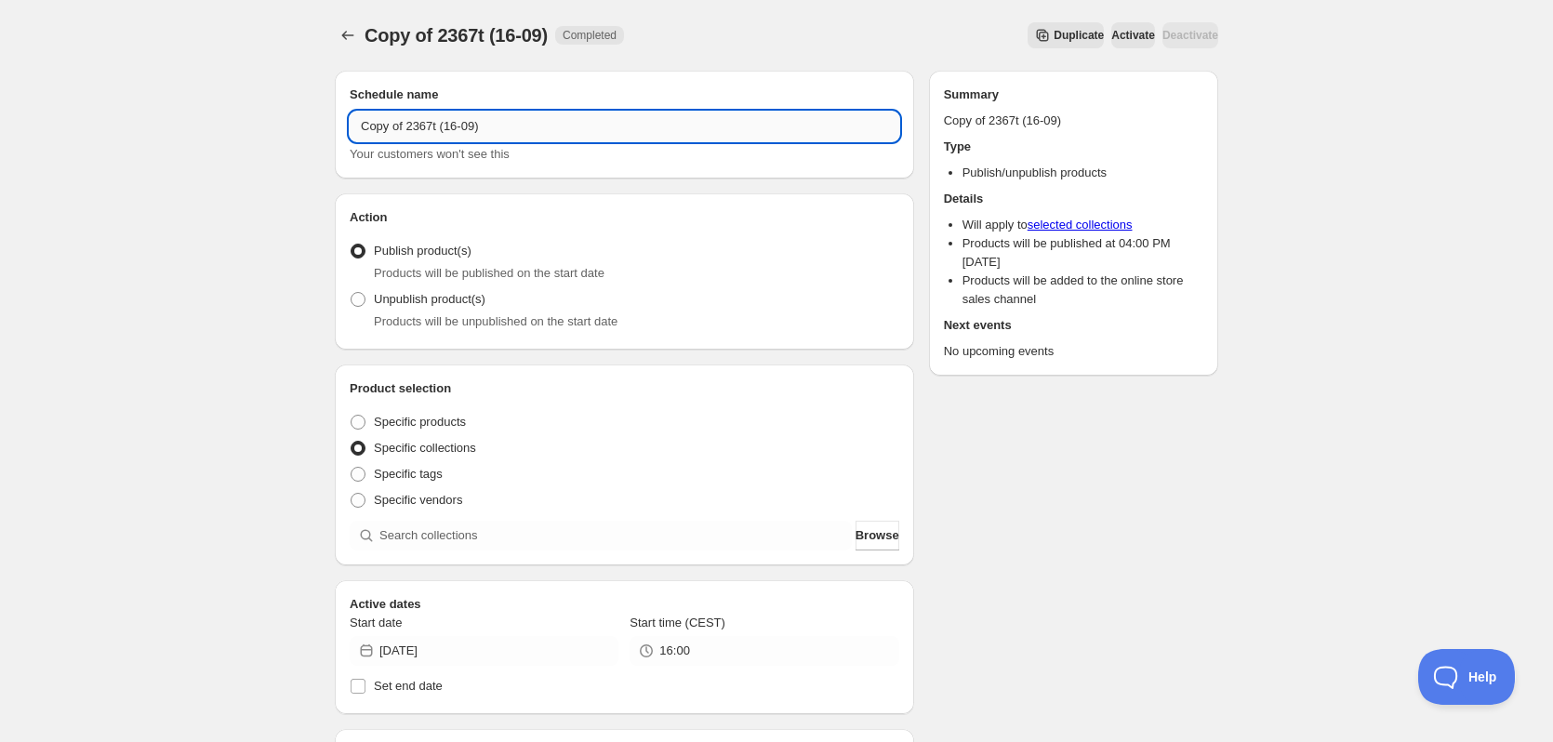
click at [478, 126] on input "Copy of 2367t (16-09)" at bounding box center [625, 127] width 550 height 30
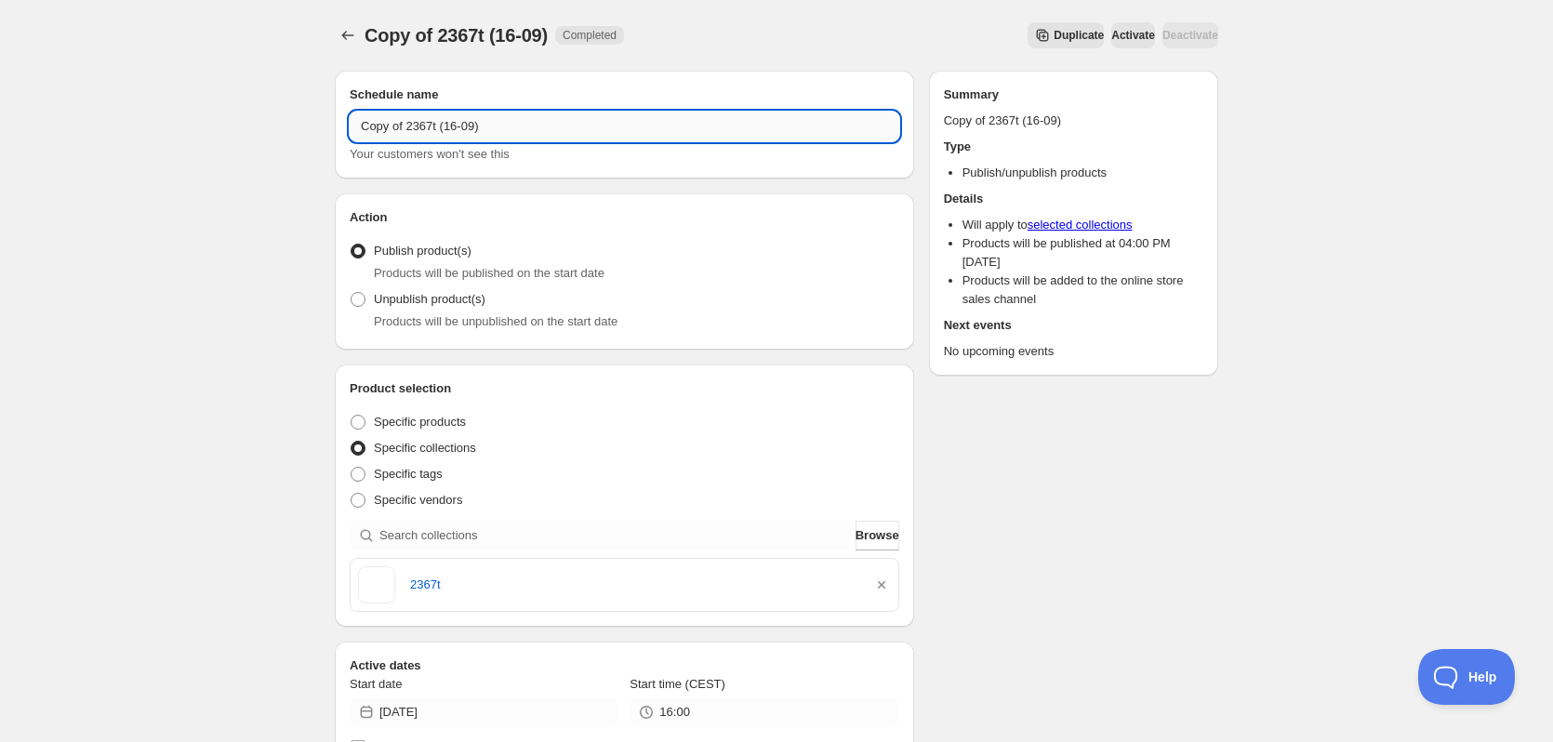
click at [478, 126] on input "Copy of 2367t (16-09)" at bounding box center [625, 127] width 550 height 30
paste input "text"
click at [387, 129] on input "2367t (16-09)" at bounding box center [625, 127] width 550 height 30
click at [412, 130] on input "2368t (16-09)" at bounding box center [625, 127] width 550 height 30
click at [378, 126] on input "2368t (17-09)" at bounding box center [625, 127] width 550 height 30
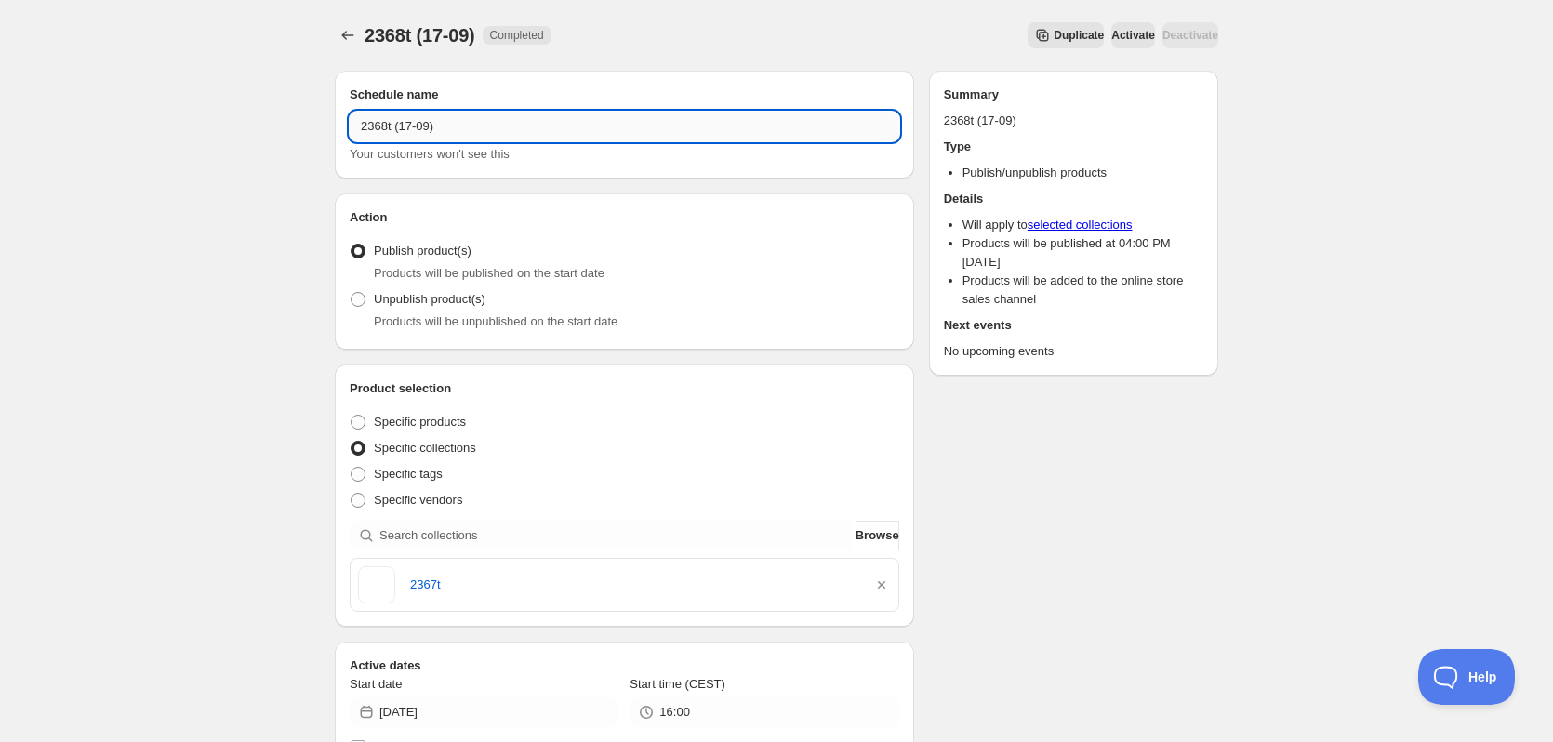
click at [378, 126] on input "2368t (17-09)" at bounding box center [625, 127] width 550 height 30
type input "2368t (17-09)"
click at [891, 583] on div "2367t" at bounding box center [625, 585] width 548 height 52
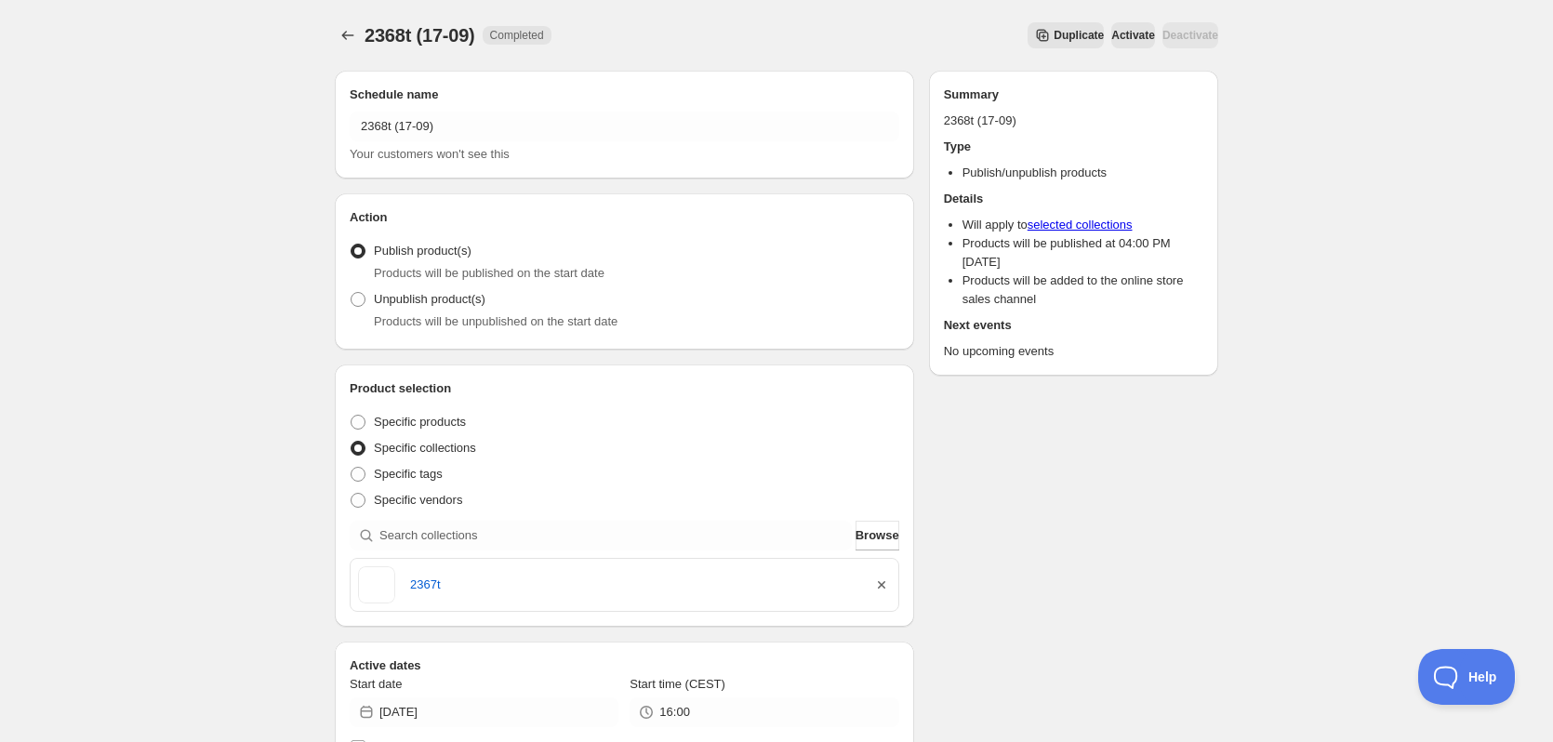
click at [883, 581] on icon "button" at bounding box center [881, 585] width 19 height 19
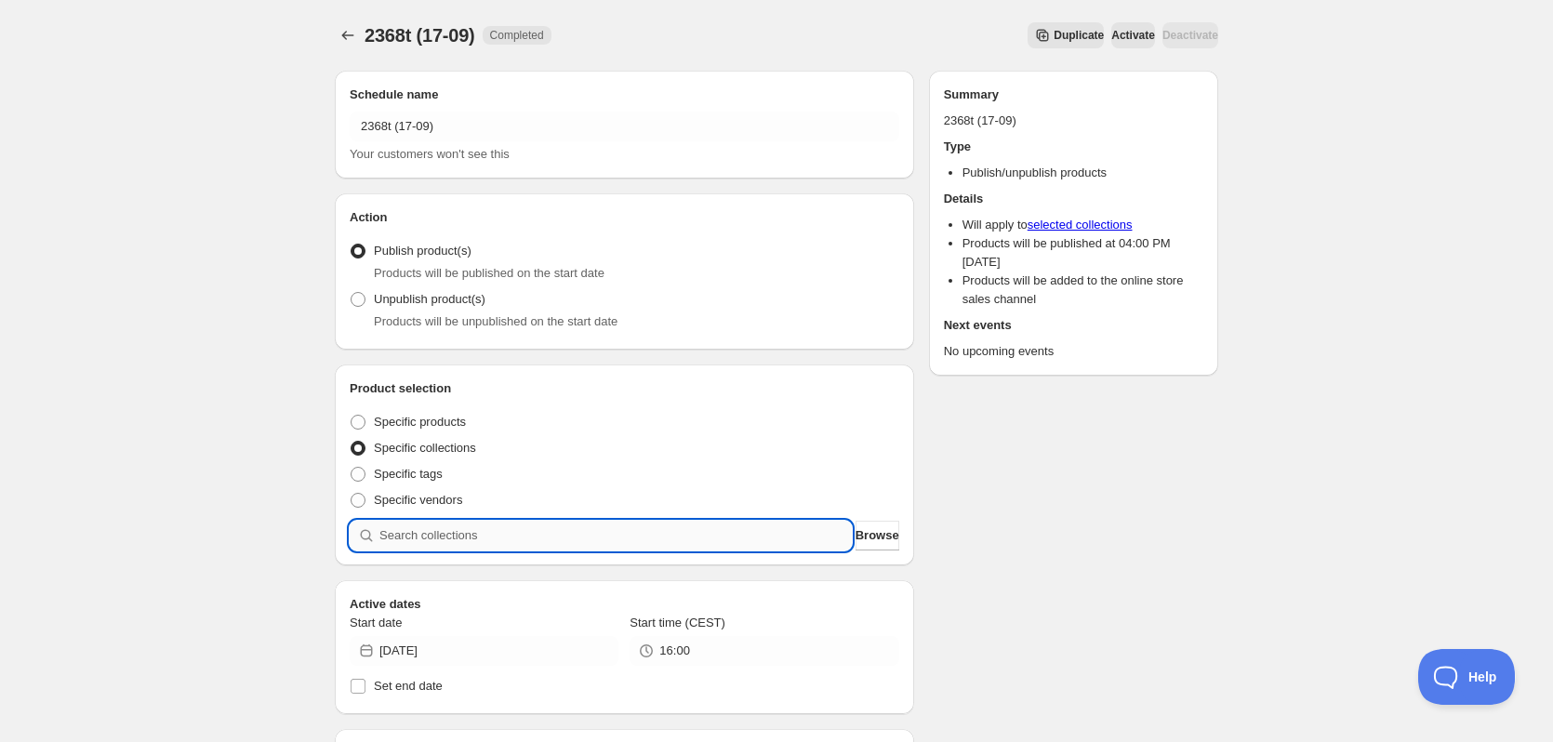
click at [740, 531] on input "search" at bounding box center [615, 536] width 472 height 30
paste input "2368t"
type input "2368t"
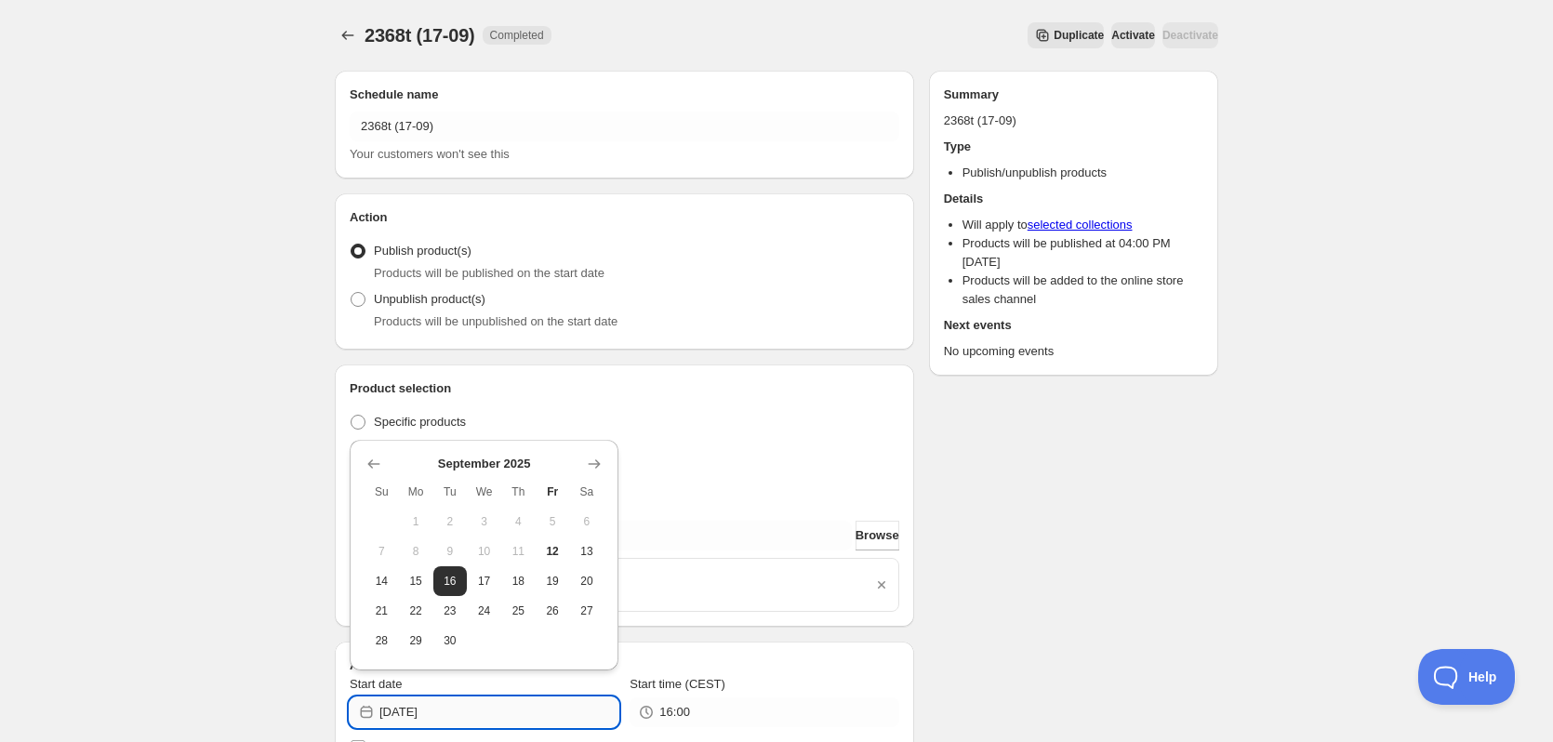
drag, startPoint x: 434, startPoint y: 706, endPoint x: 458, endPoint y: 711, distance: 24.8
click at [457, 711] on input "2025-09-16" at bounding box center [498, 712] width 239 height 30
type input "[DATE]"
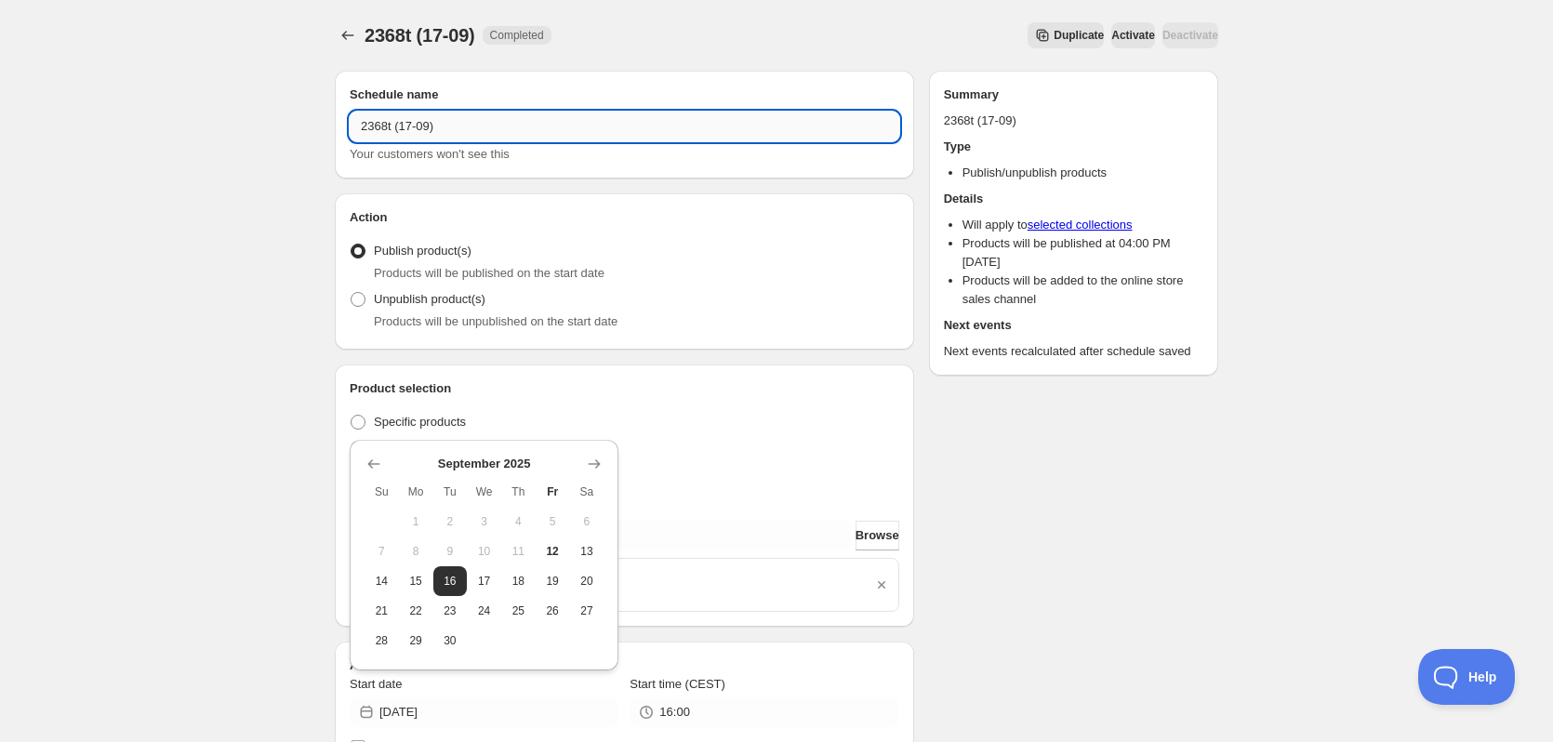
click at [414, 129] on input "2368t (17-09)" at bounding box center [625, 127] width 550 height 30
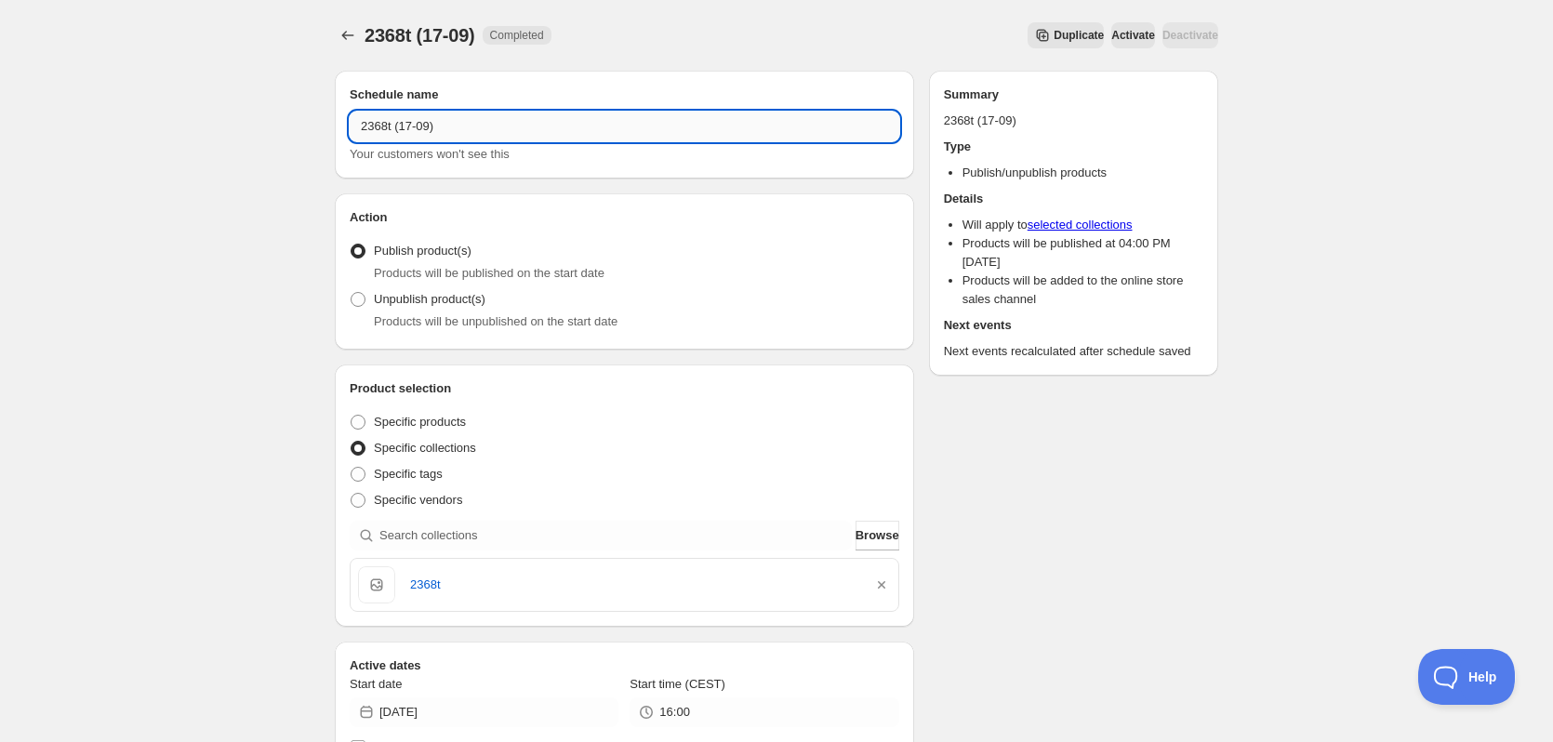
click at [414, 129] on input "2368t (17-09)" at bounding box center [625, 127] width 550 height 30
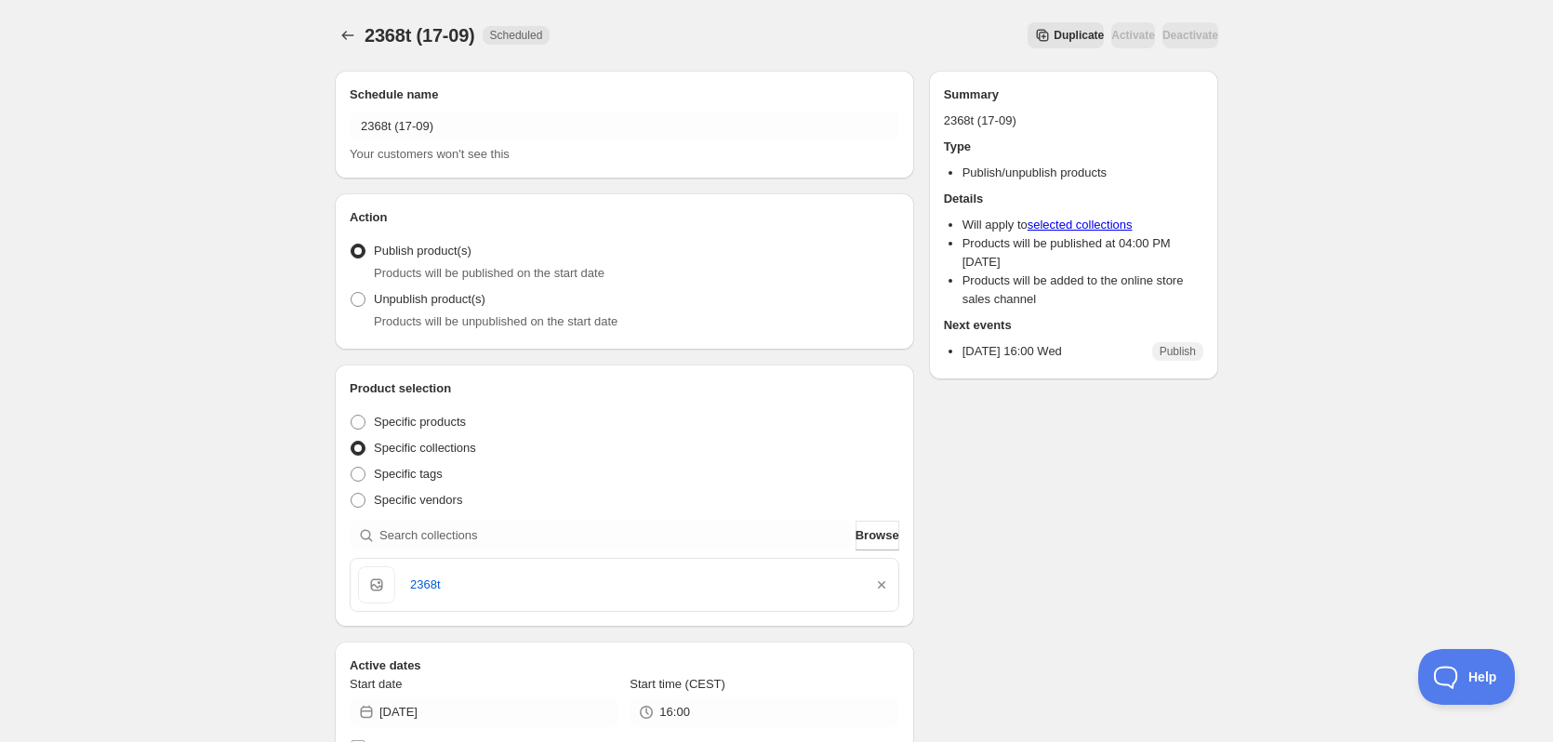
click at [1053, 39] on span "Duplicate" at bounding box center [1078, 35] width 50 height 15
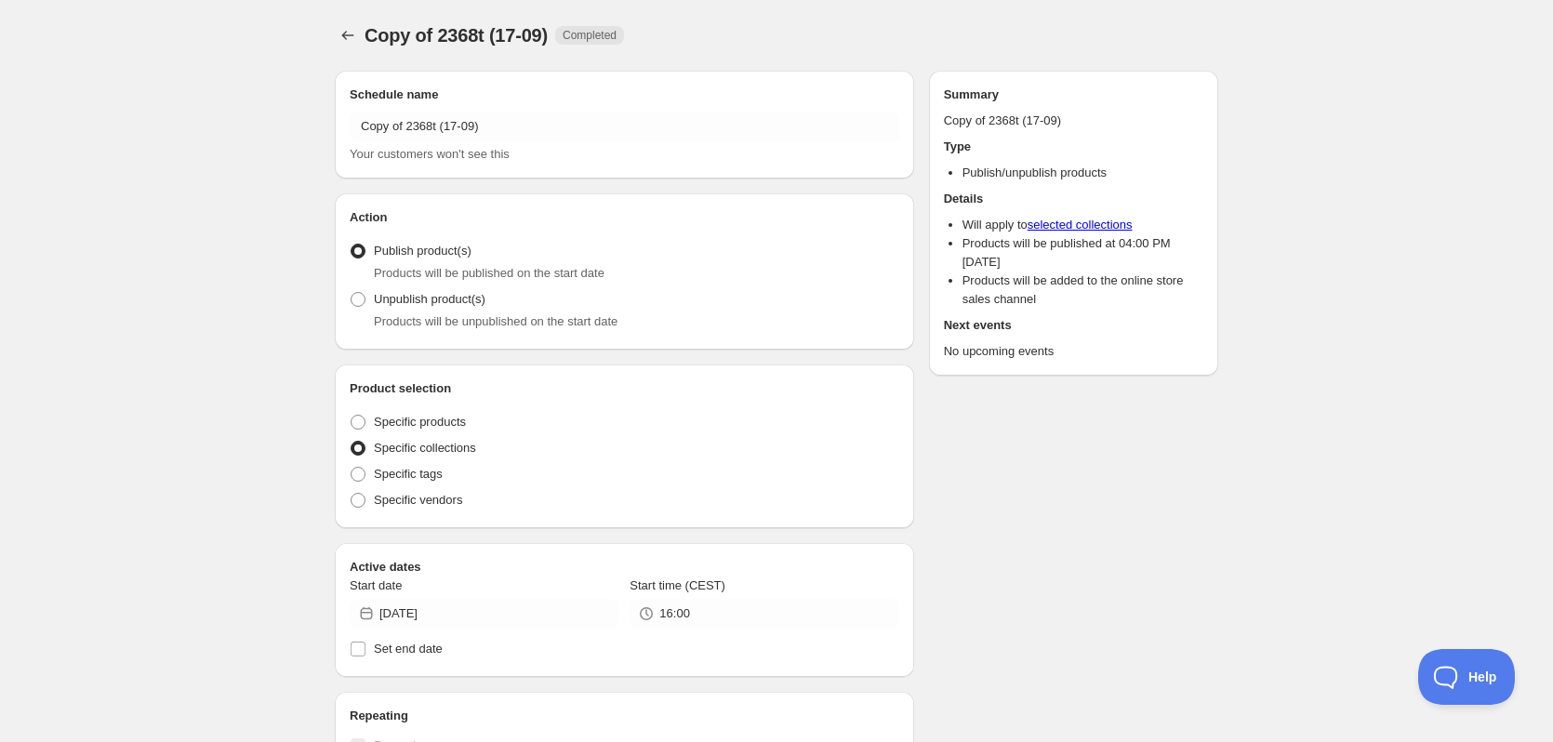
radio input "true"
checkbox input "true"
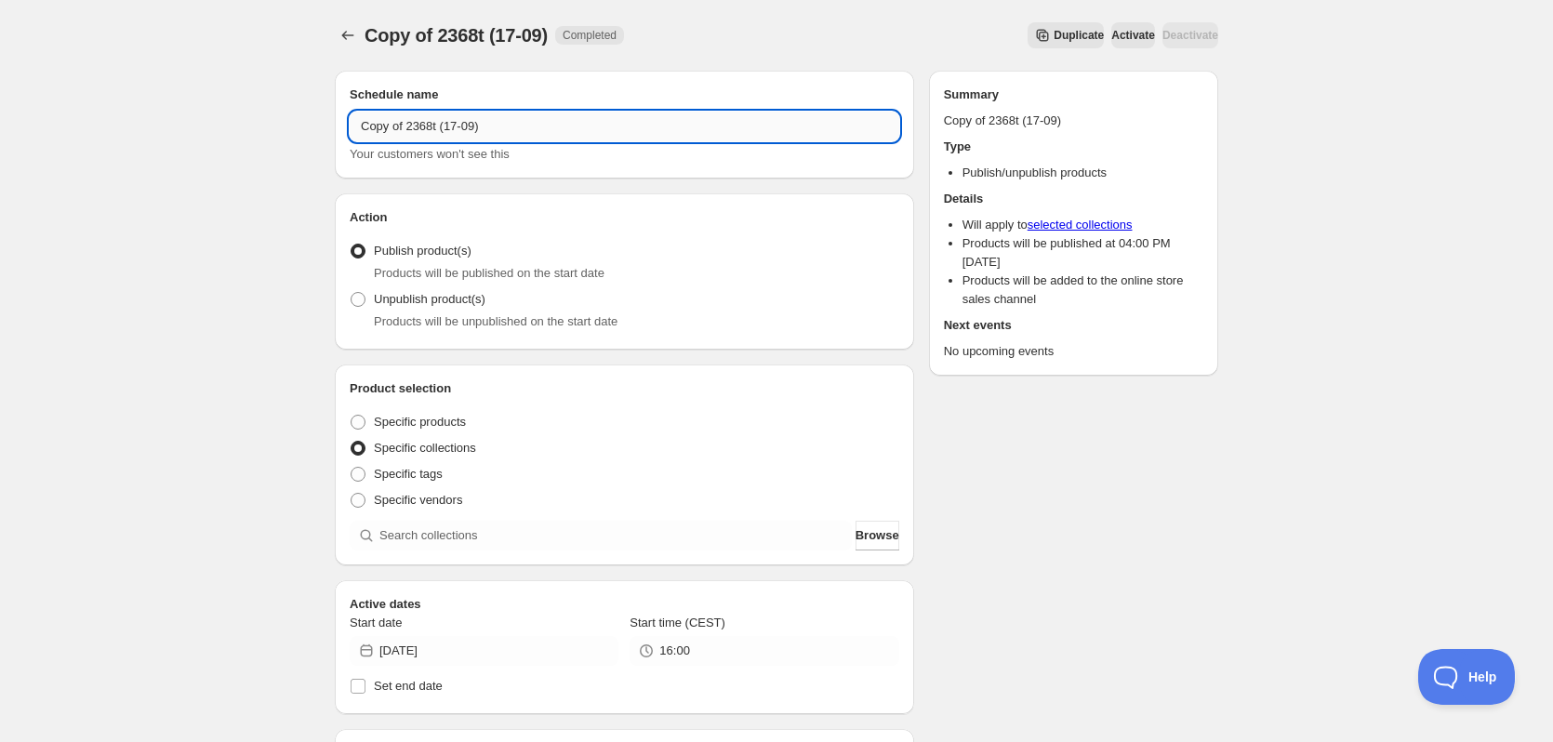
click at [483, 133] on input "Copy of 2368t (17-09)" at bounding box center [625, 127] width 550 height 30
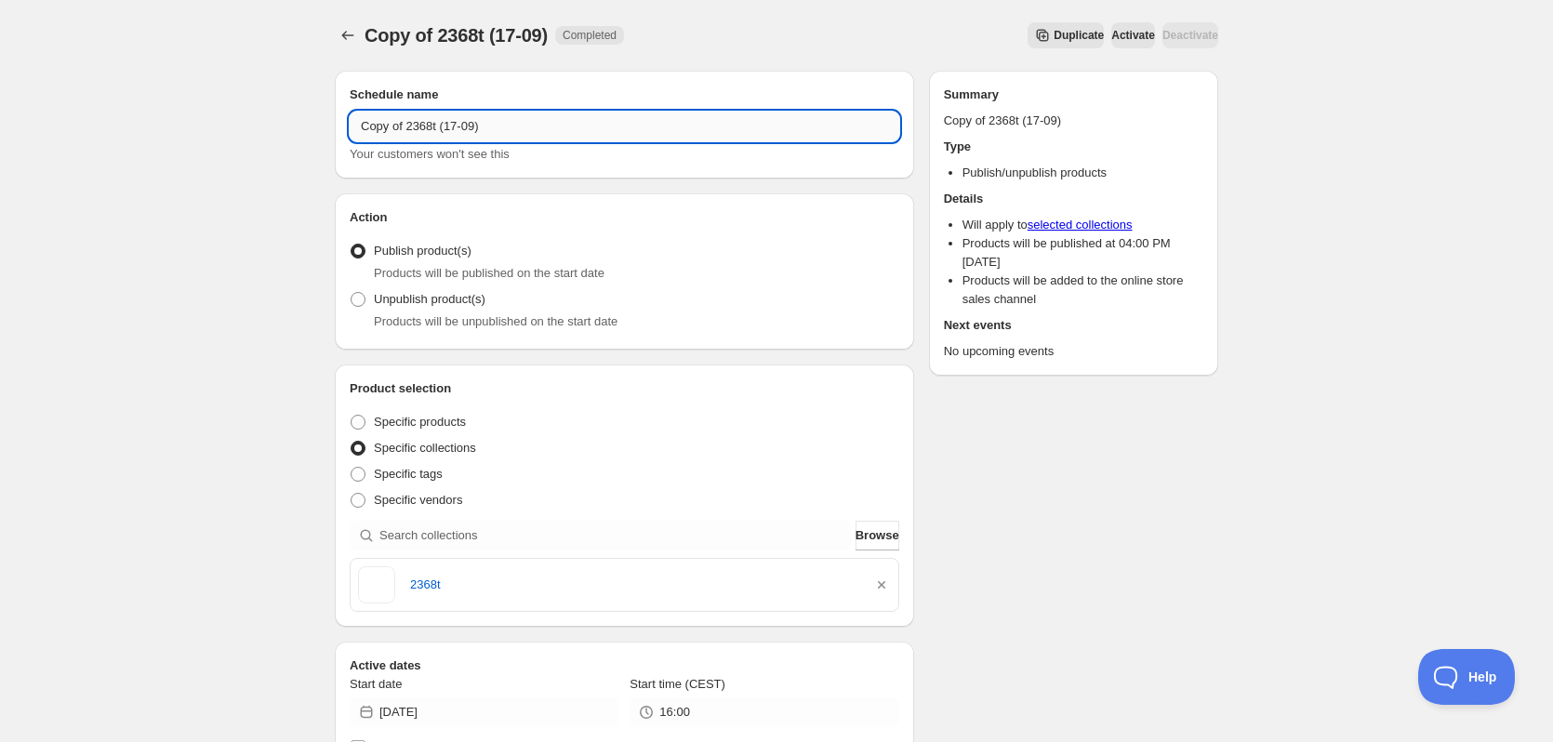
click at [483, 133] on input "Copy of 2368t (17-09)" at bounding box center [625, 127] width 550 height 30
paste input "text"
click at [382, 131] on input "2368t (17-09)" at bounding box center [625, 127] width 550 height 30
click at [413, 132] on input "2369t (17-09)" at bounding box center [625, 127] width 550 height 30
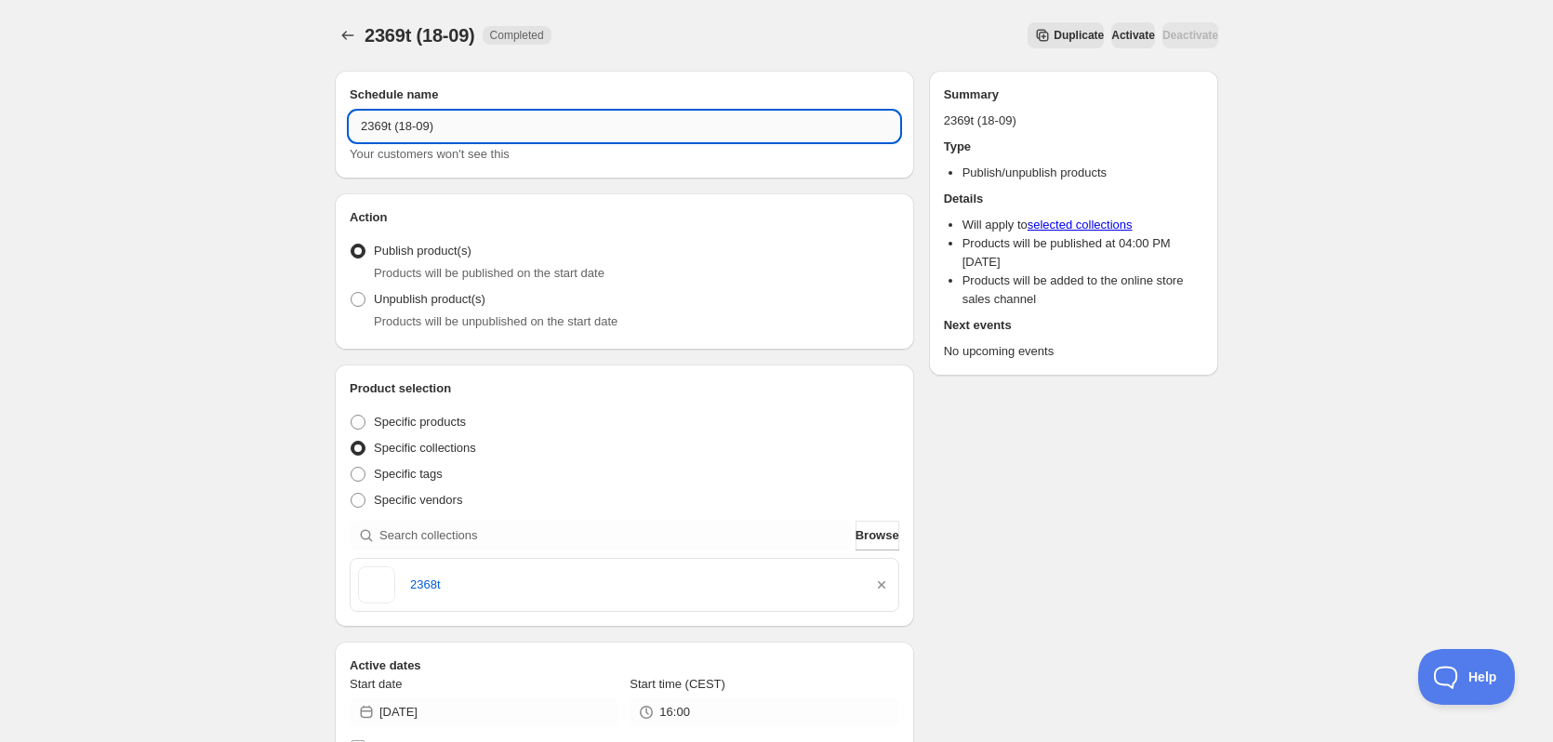
click at [382, 130] on input "2369t (18-09)" at bounding box center [625, 127] width 550 height 30
type input "2369t (18-09)"
click at [883, 589] on icon "button" at bounding box center [881, 585] width 19 height 19
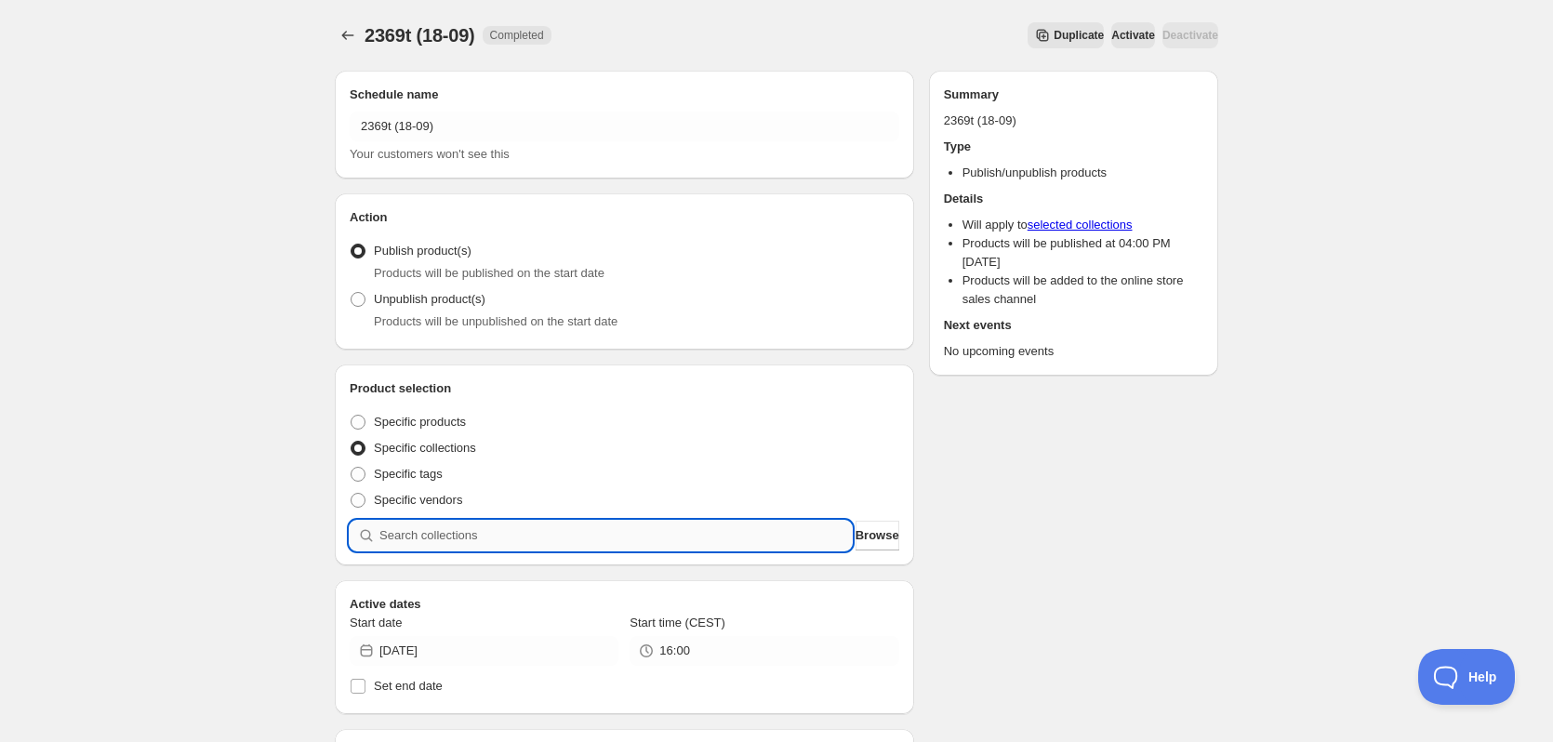
click at [678, 534] on input "search" at bounding box center [615, 536] width 472 height 30
paste input "2369t"
type input "2369t"
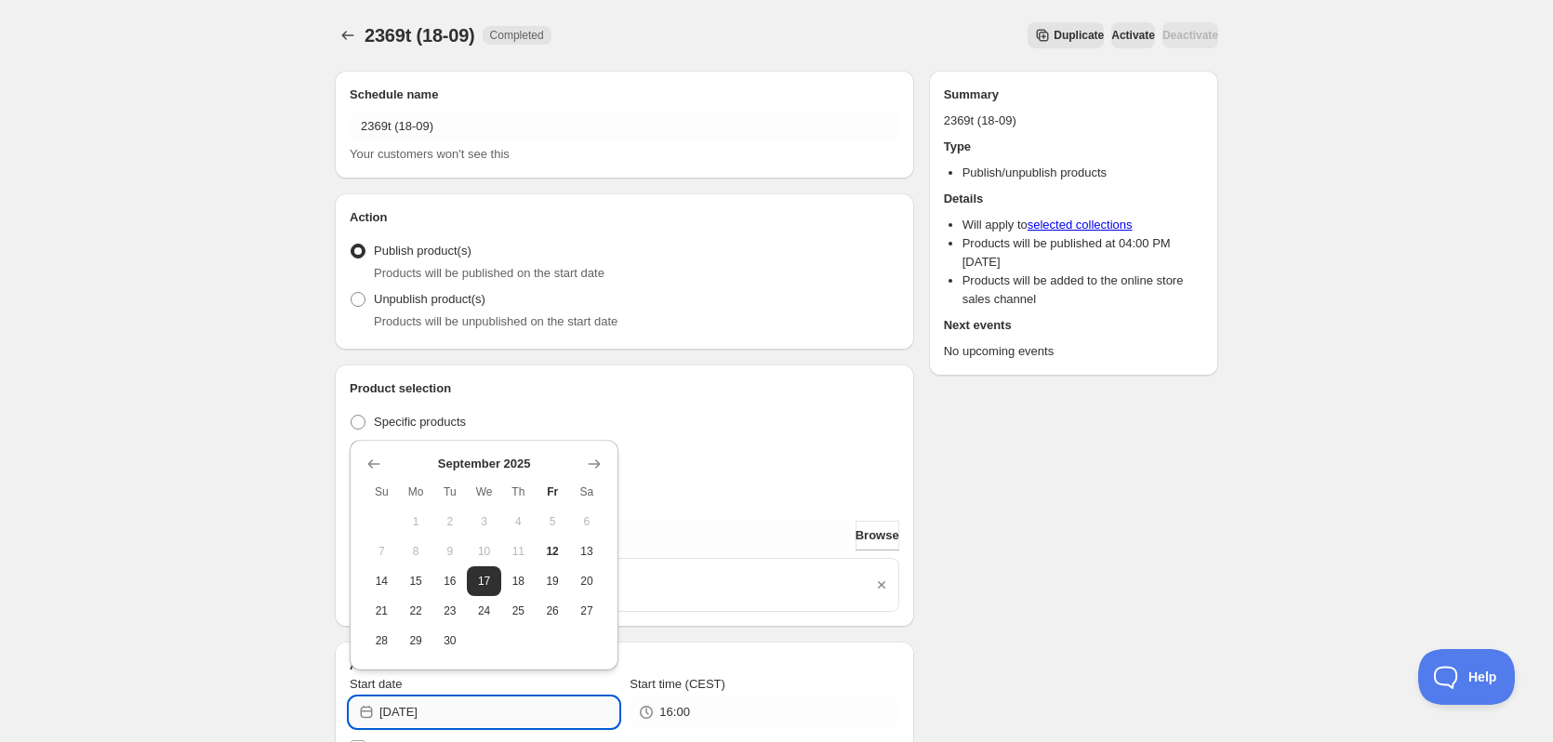
click at [432, 720] on input "[DATE]" at bounding box center [498, 712] width 239 height 30
type input "[DATE]"
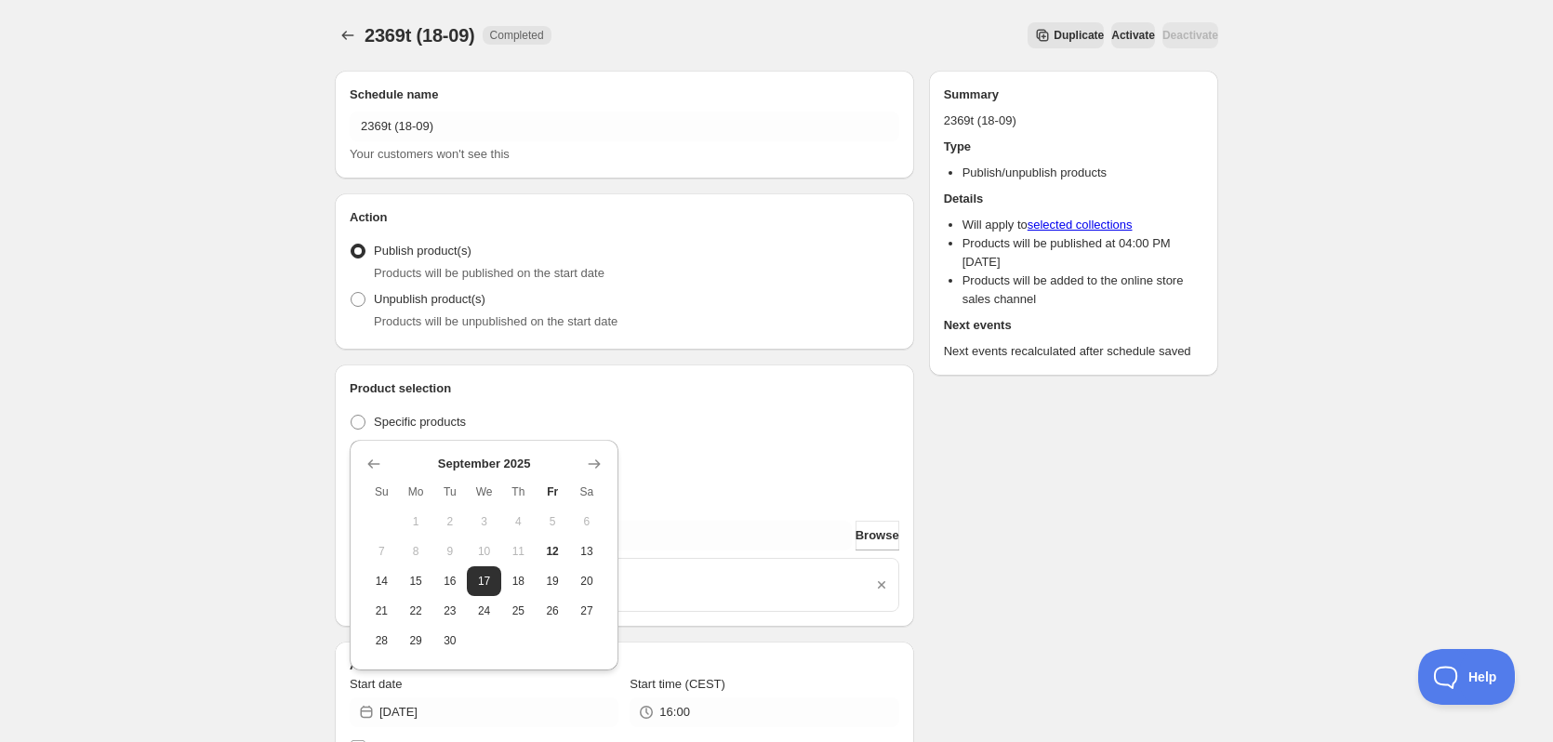
click at [1223, 618] on div "2369t (18-09). This page is ready 2369t (18-09) Completed Duplicate Activate De…" at bounding box center [776, 696] width 928 height 1393
